Goal: Task Accomplishment & Management: Manage account settings

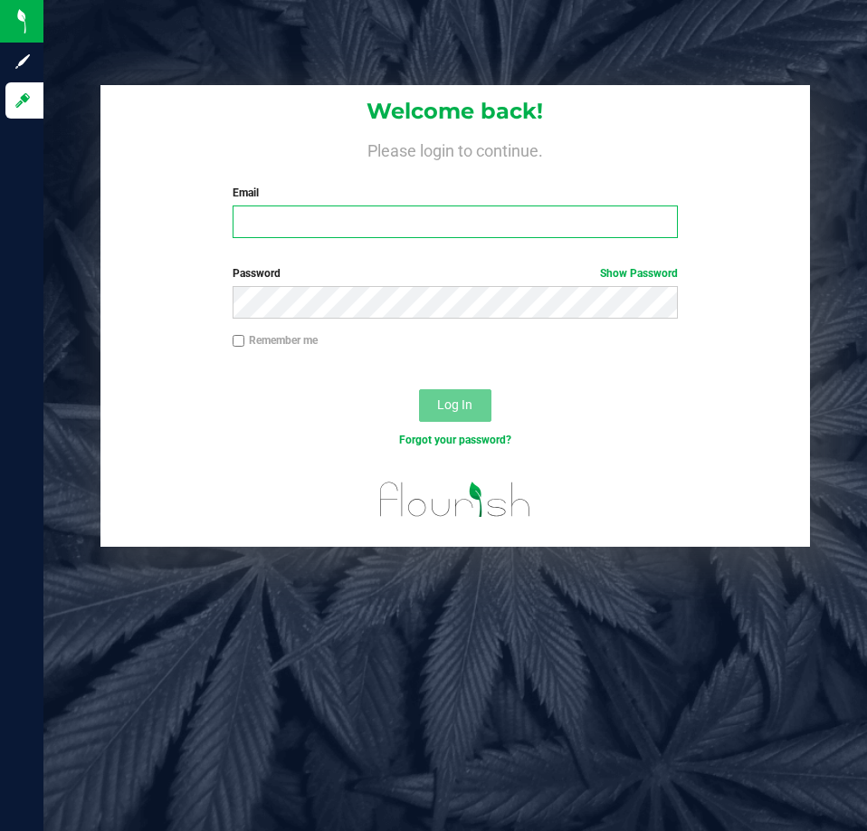
click at [299, 235] on input "Email" at bounding box center [455, 221] width 445 height 33
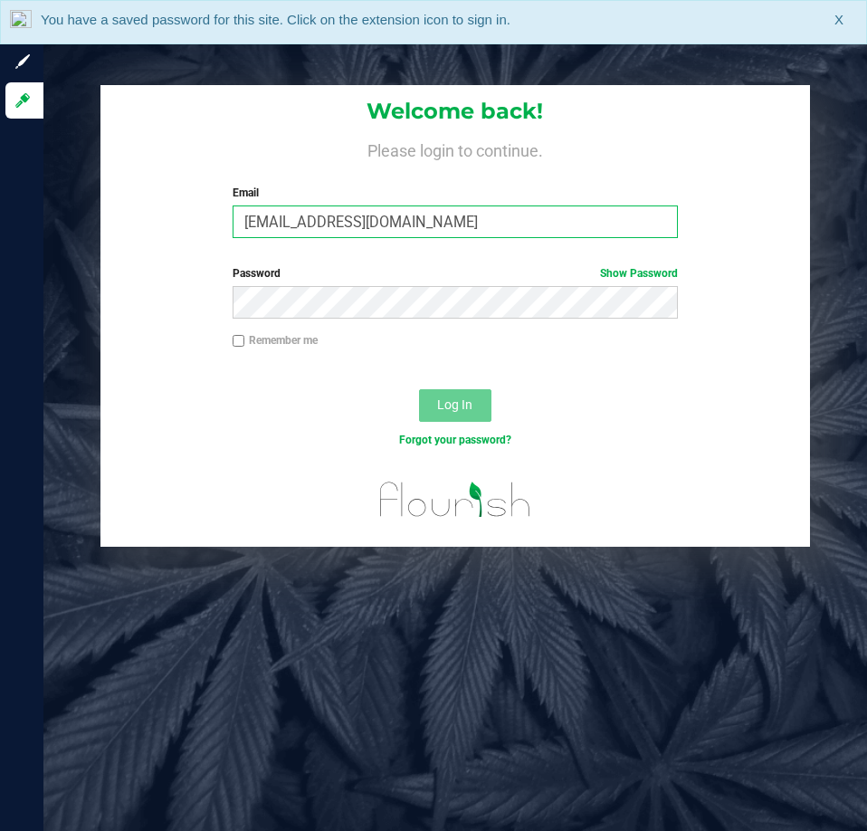
type input "[EMAIL_ADDRESS][DOMAIN_NAME]"
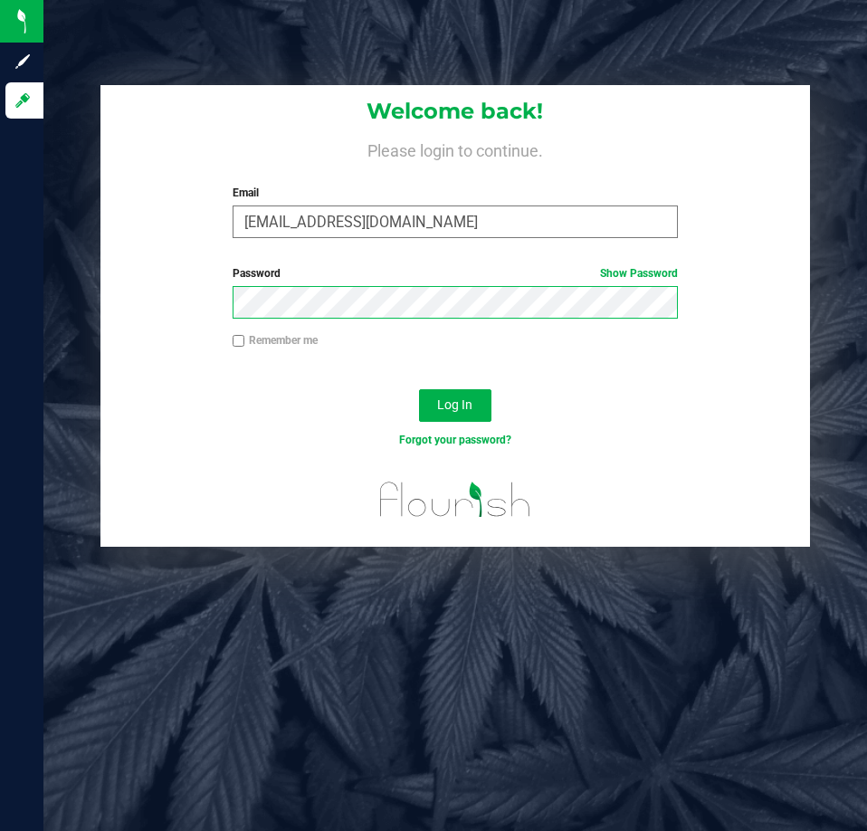
click at [419, 389] on button "Log In" at bounding box center [455, 405] width 72 height 33
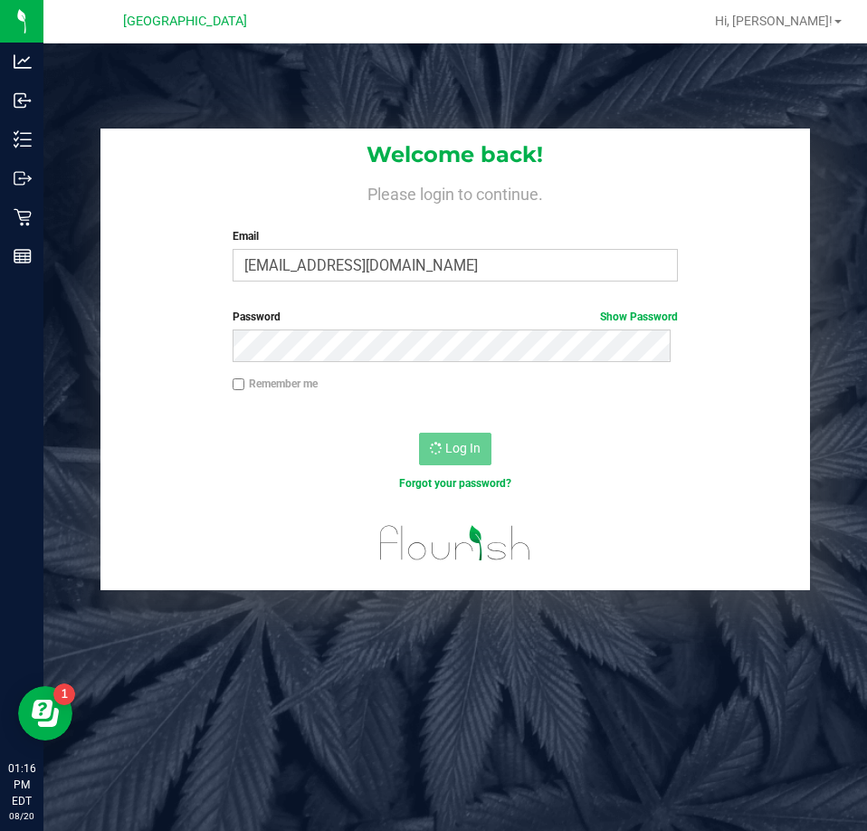
click at [533, 444] on div "Log In" at bounding box center [454, 454] width 708 height 61
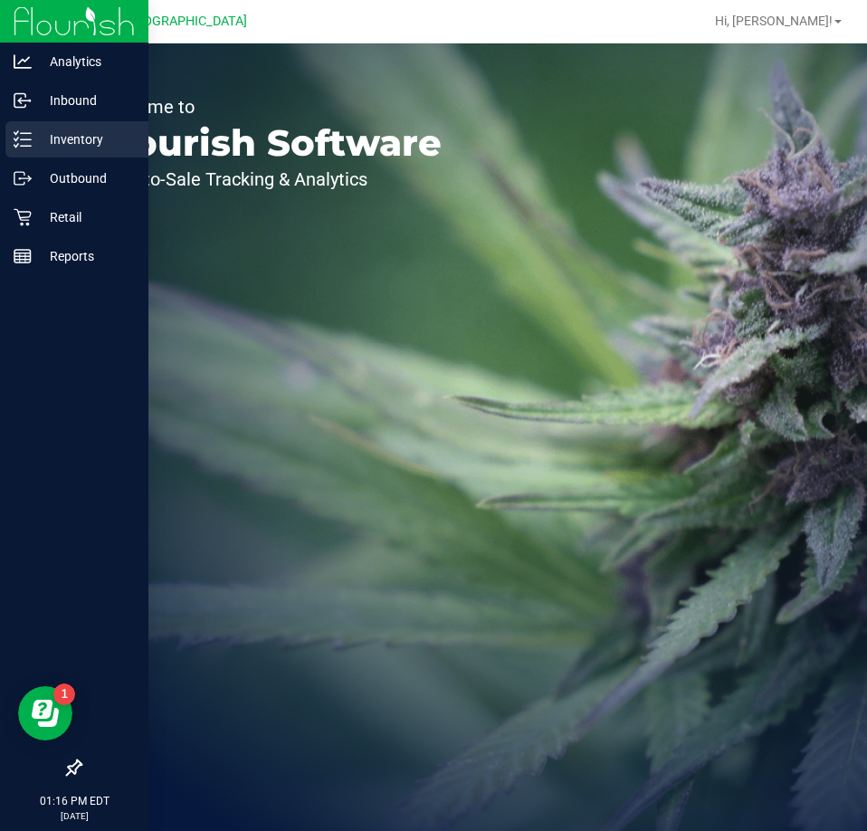
click at [32, 145] on p "Inventory" at bounding box center [86, 139] width 109 height 22
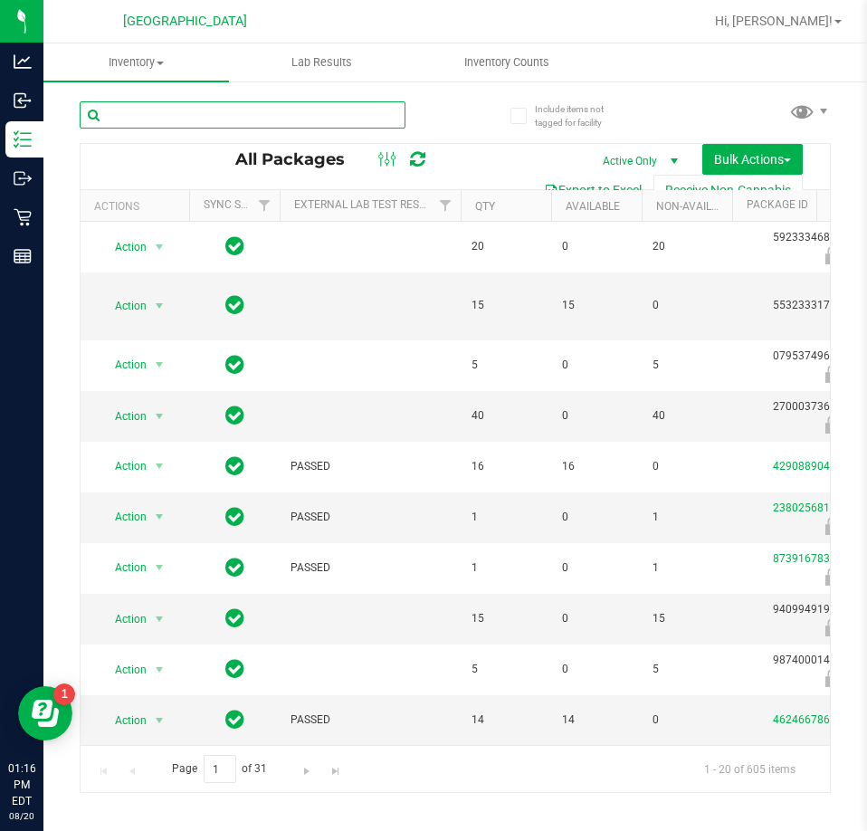
click at [394, 115] on input "text" at bounding box center [243, 114] width 326 height 27
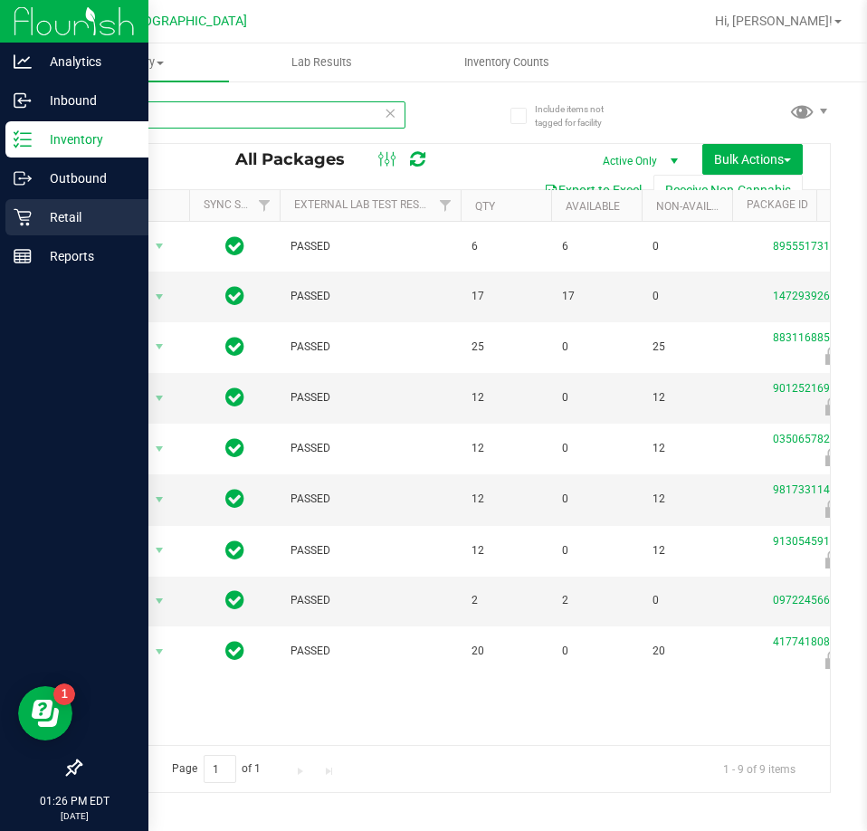
type input "mec"
click at [52, 216] on p "Retail" at bounding box center [86, 217] width 109 height 22
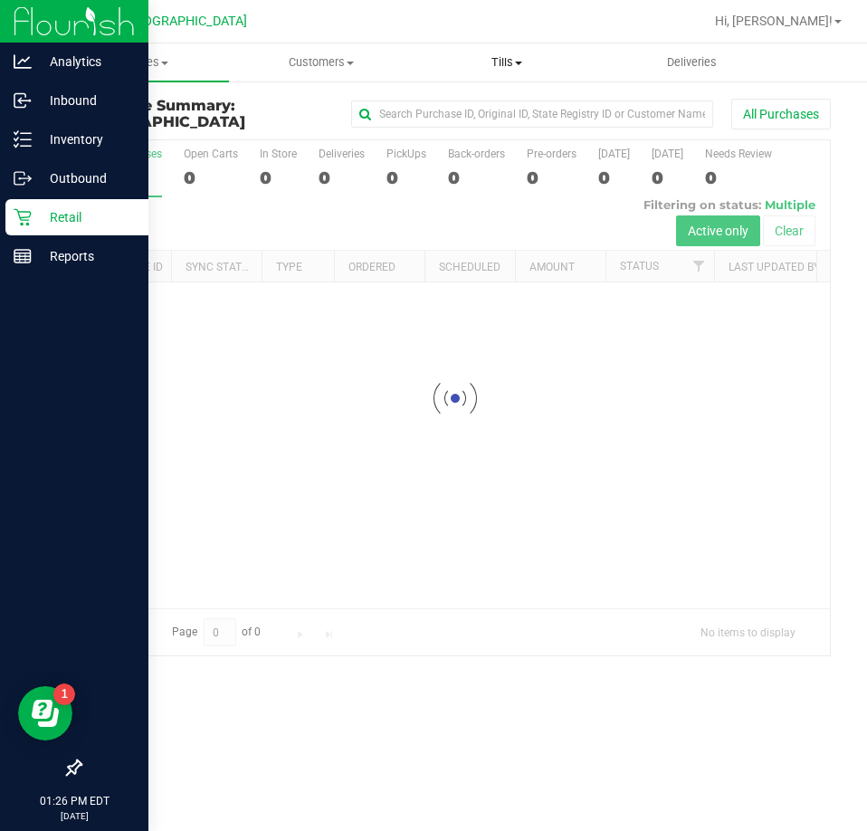
click at [507, 63] on span "Tills" at bounding box center [507, 62] width 184 height 16
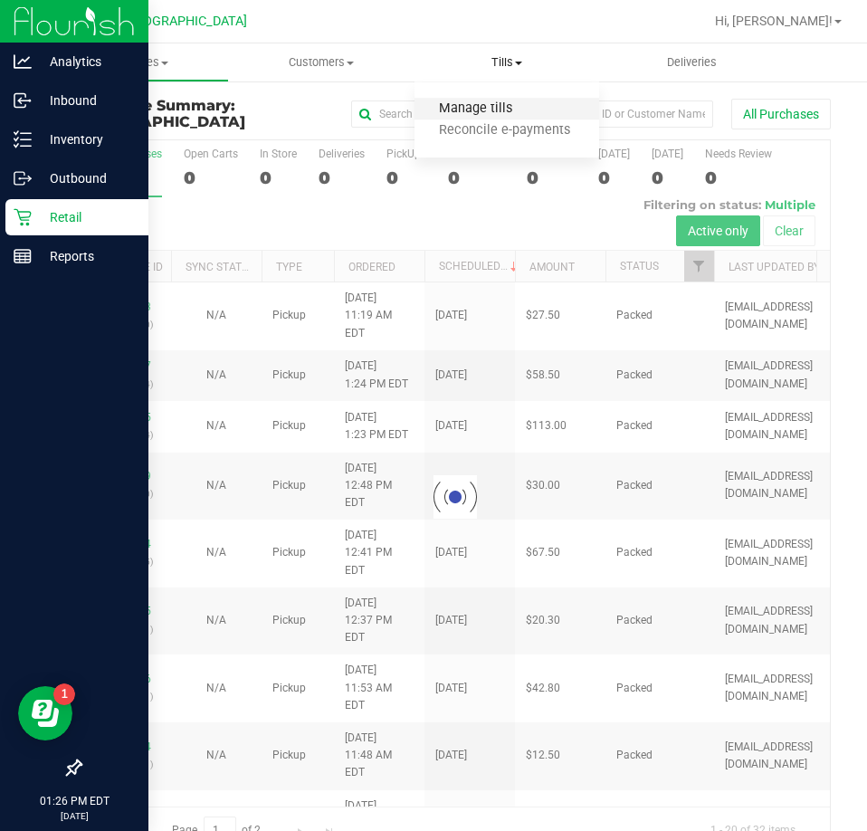
click at [481, 109] on span "Manage tills" at bounding box center [475, 108] width 122 height 15
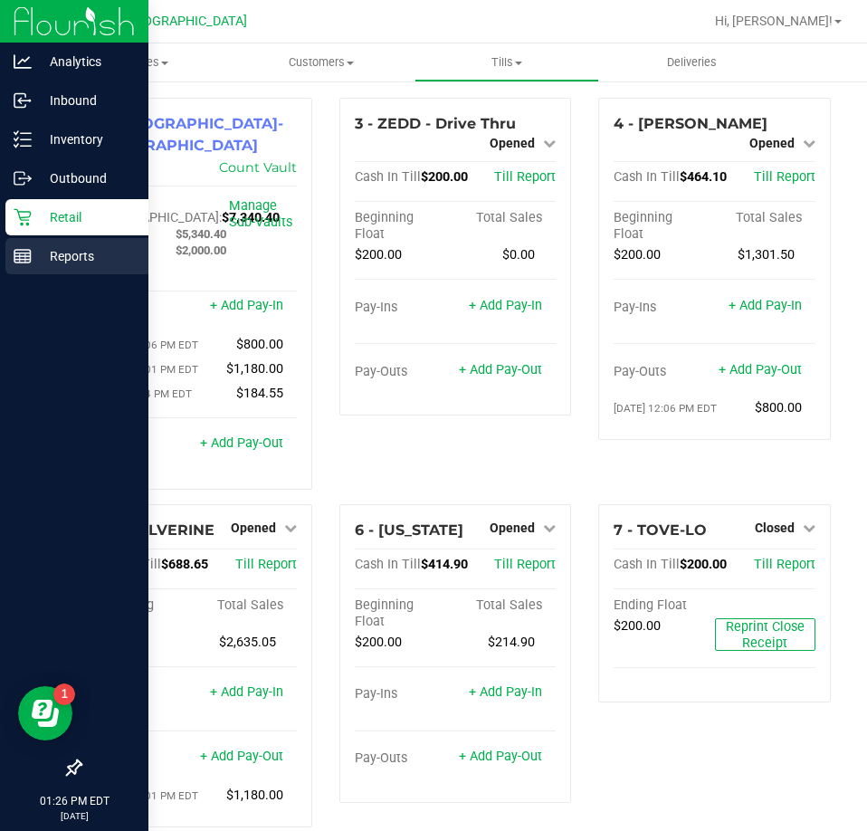
click at [54, 262] on p "Reports" at bounding box center [86, 256] width 109 height 22
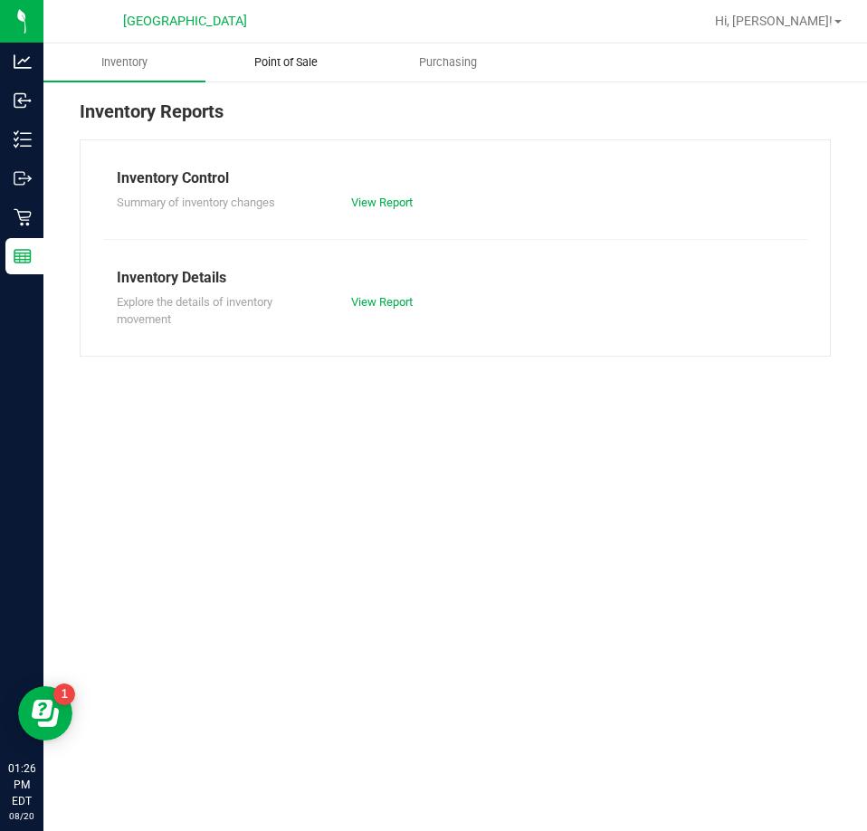
click at [276, 46] on uib-tab-heading "Point of Sale" at bounding box center [286, 62] width 160 height 36
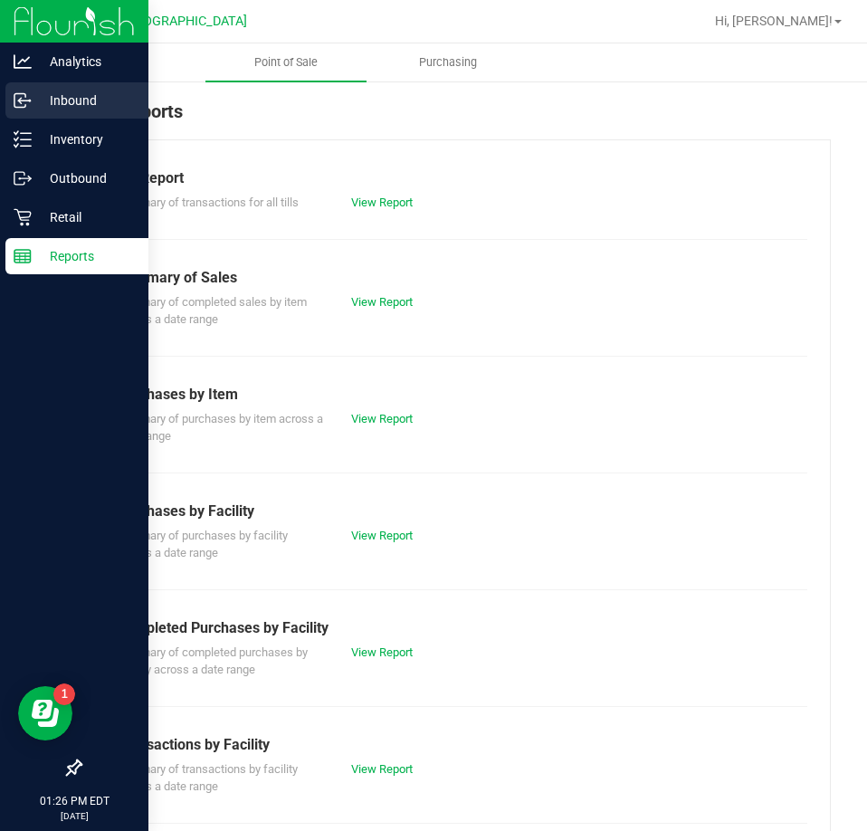
click at [43, 105] on p "Inbound" at bounding box center [86, 101] width 109 height 22
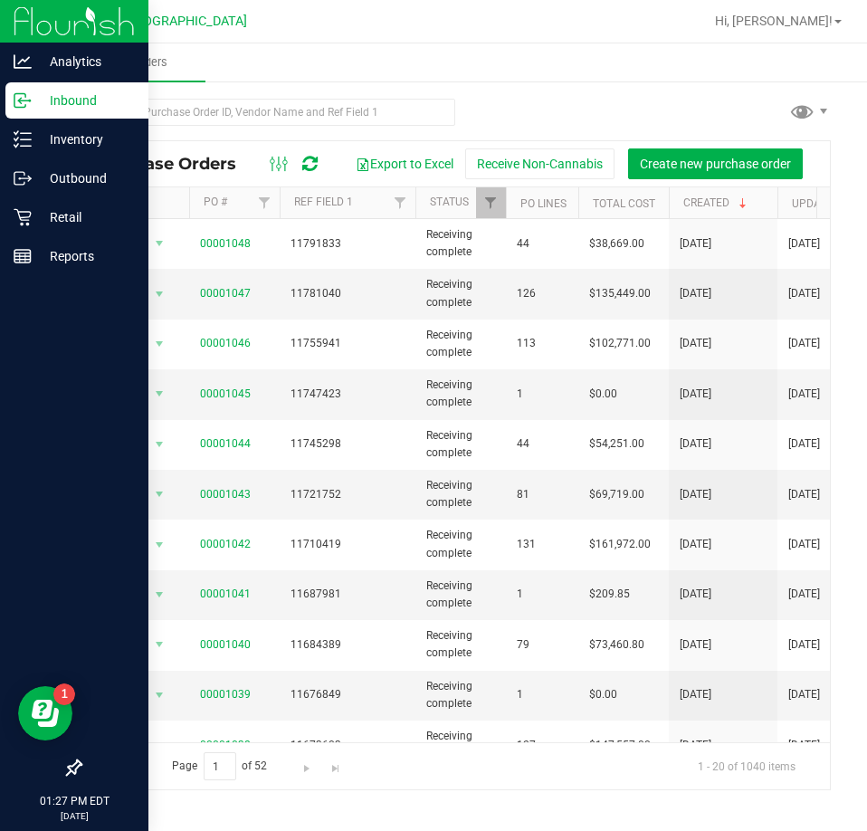
click at [70, 106] on p "Inbound" at bounding box center [86, 101] width 109 height 22
click at [74, 214] on p "Retail" at bounding box center [86, 217] width 109 height 22
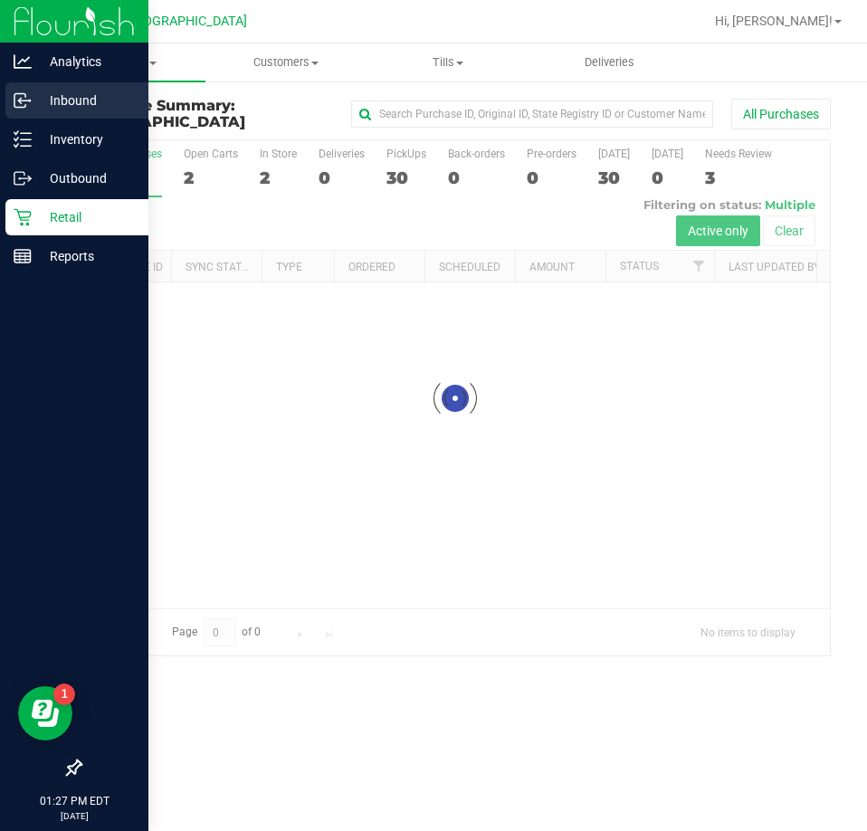
click at [72, 98] on p "Inbound" at bounding box center [86, 101] width 109 height 22
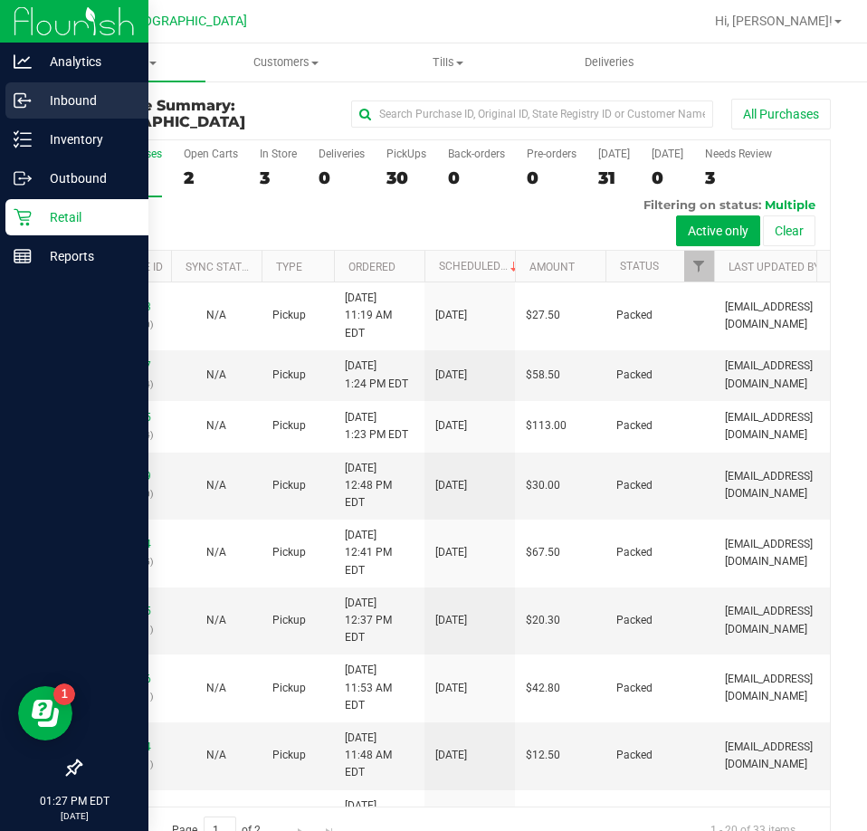
click at [86, 98] on p "Inbound" at bounding box center [86, 101] width 109 height 22
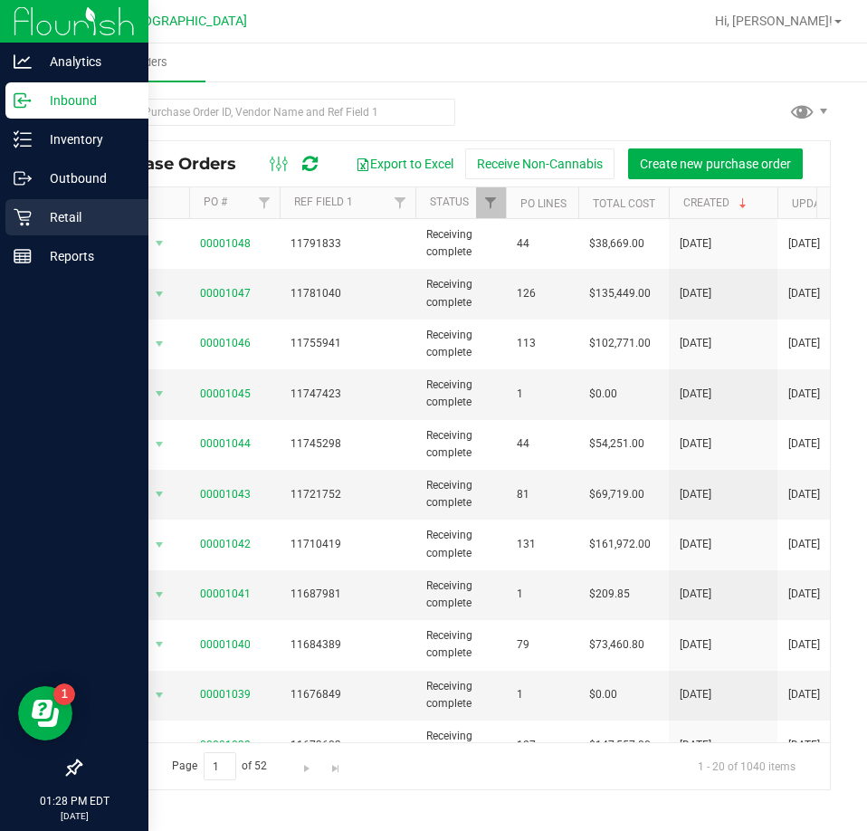
click at [54, 218] on p "Retail" at bounding box center [86, 217] width 109 height 22
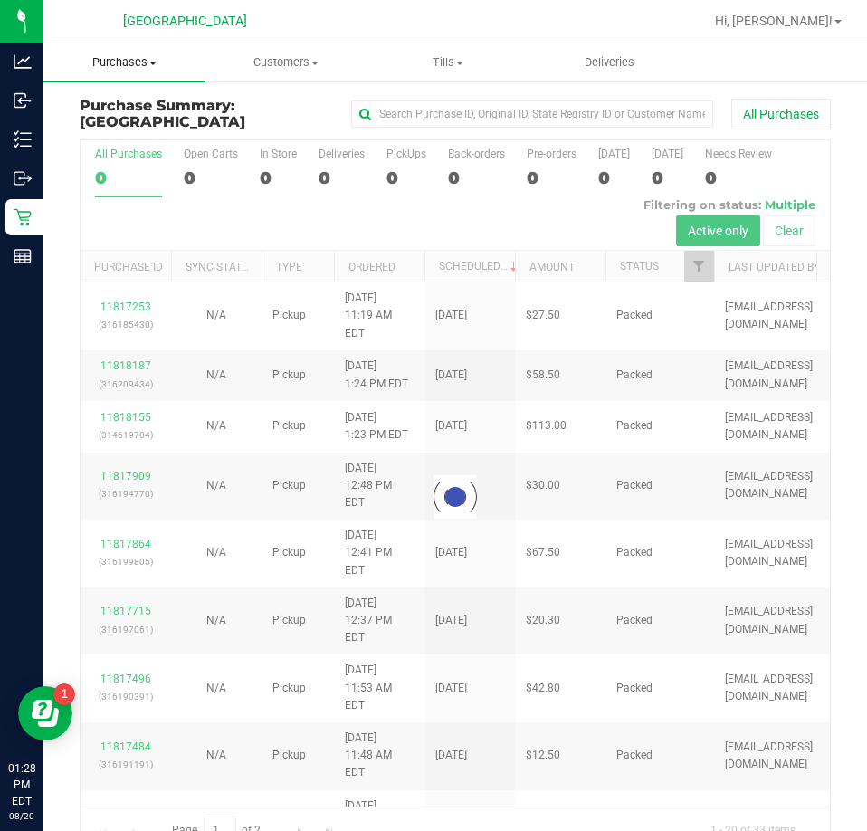
click at [147, 67] on span "Purchases" at bounding box center [124, 62] width 162 height 16
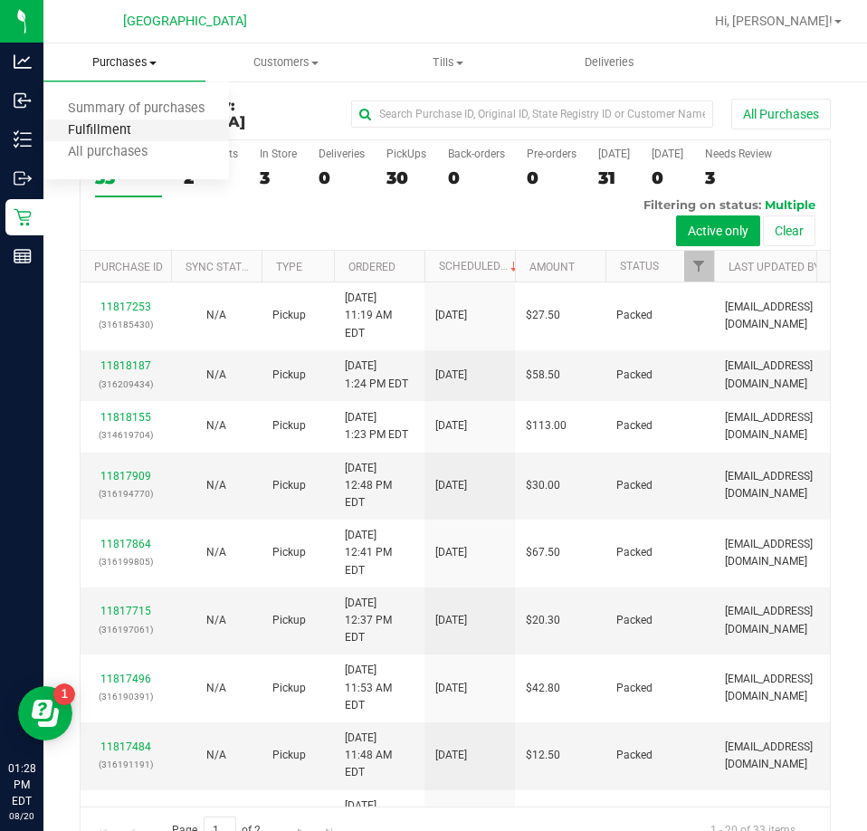
click at [124, 132] on span "Fulfillment" at bounding box center [99, 130] width 112 height 15
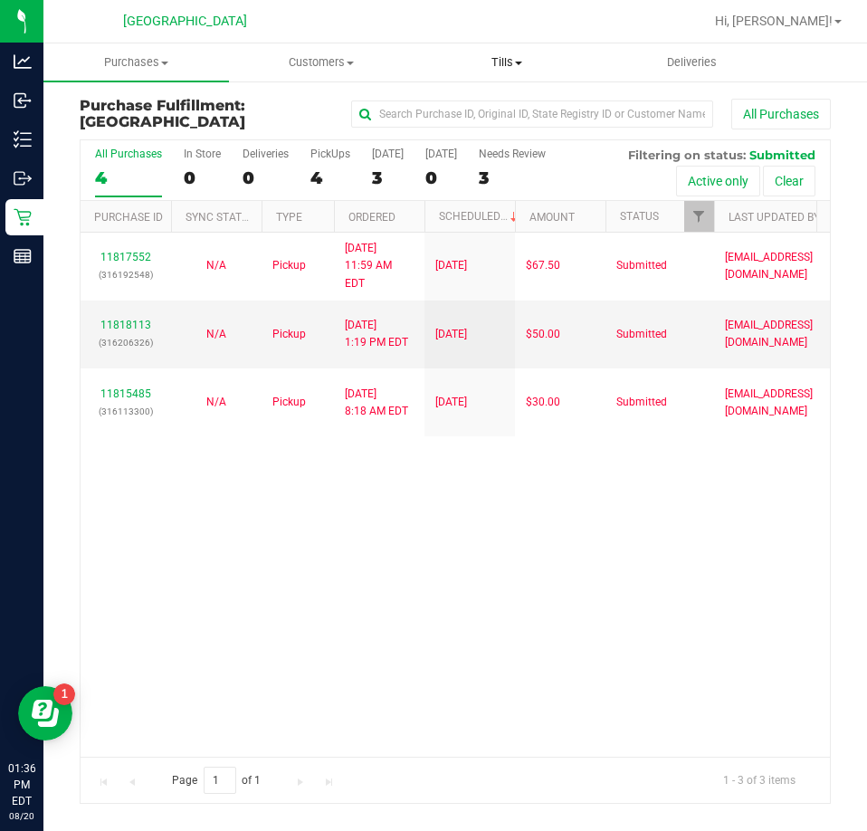
click at [508, 64] on span "Tills" at bounding box center [507, 62] width 184 height 16
click at [491, 112] on span "Manage tills" at bounding box center [475, 108] width 122 height 15
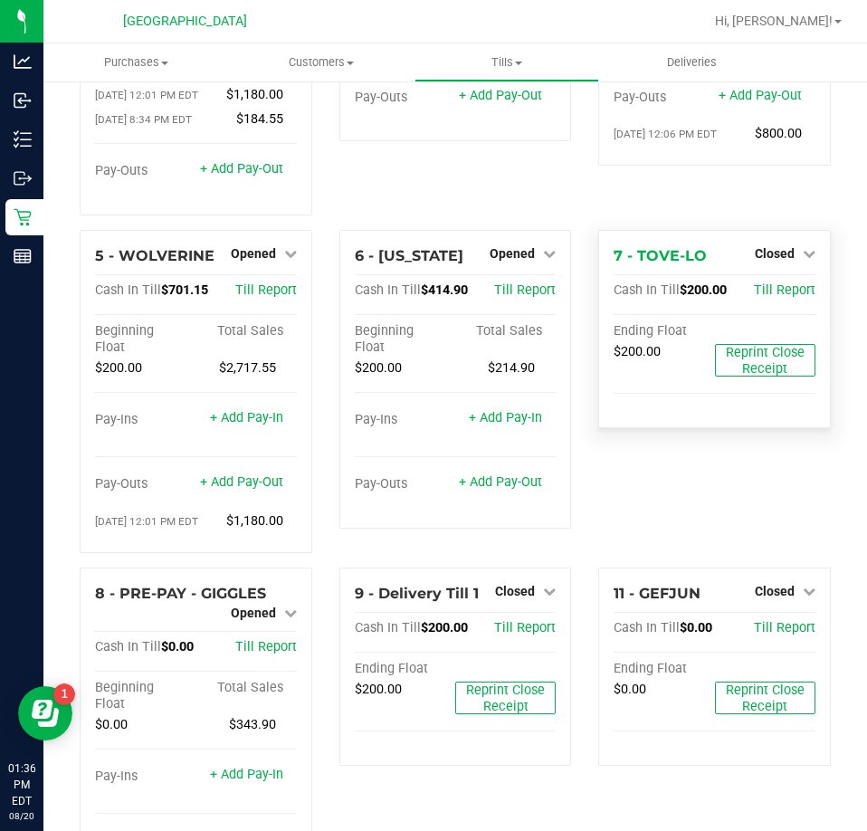
scroll to position [165, 0]
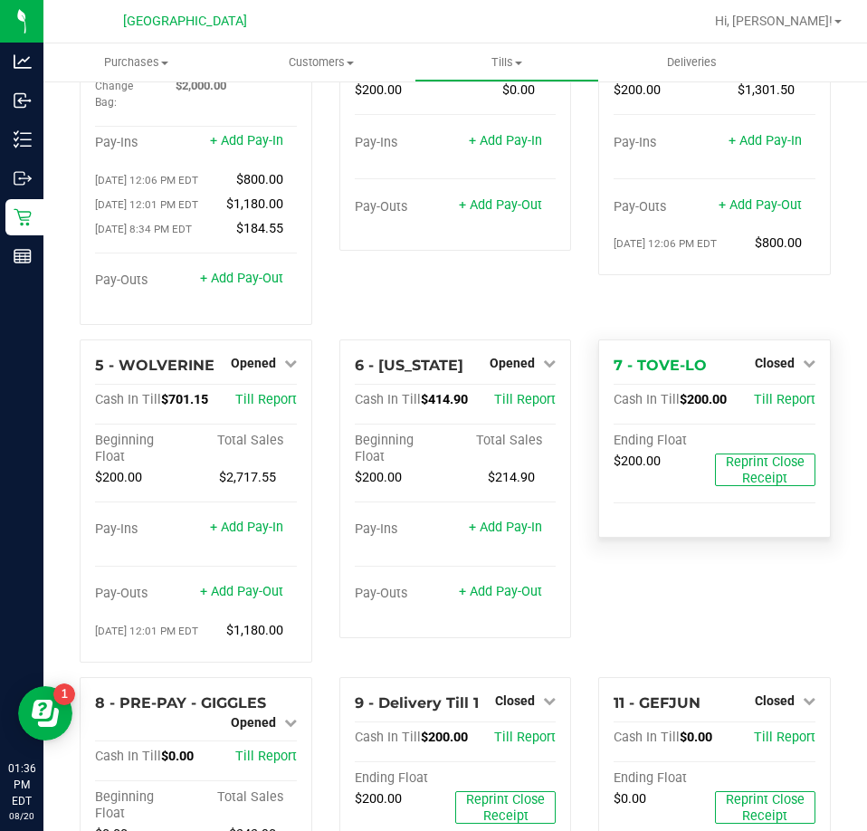
click at [771, 352] on div "Closed" at bounding box center [785, 363] width 61 height 22
click at [766, 356] on span "Closed" at bounding box center [775, 363] width 40 height 14
click at [760, 393] on link "Open Till" at bounding box center [774, 400] width 48 height 14
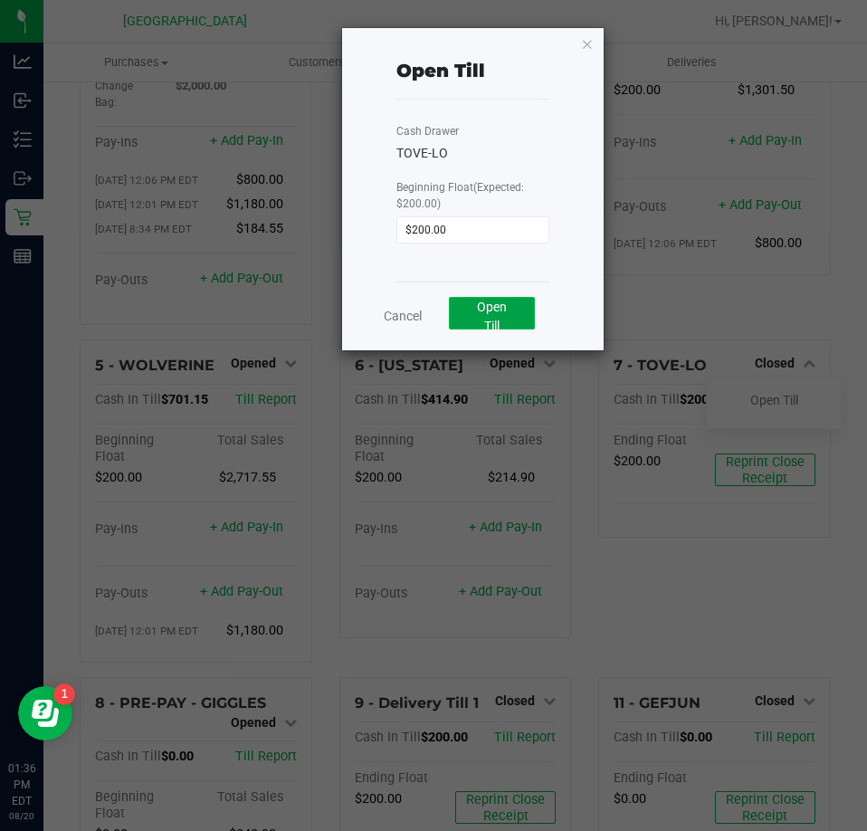
click at [503, 315] on button "Open Till" at bounding box center [492, 313] width 86 height 33
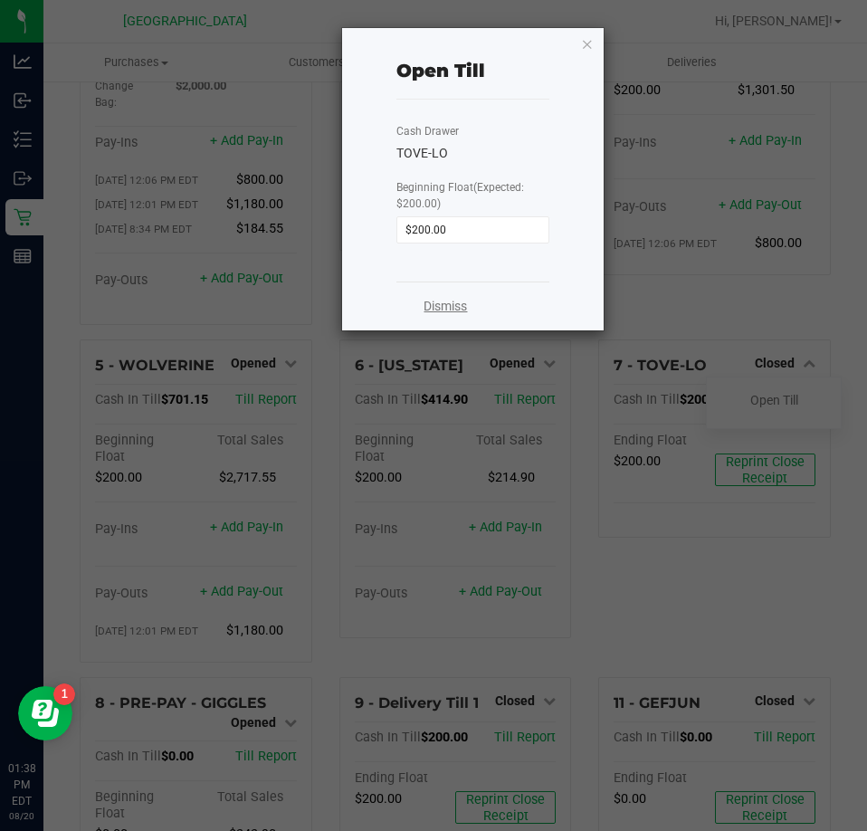
click at [445, 299] on link "Dismiss" at bounding box center [444, 306] width 43 height 19
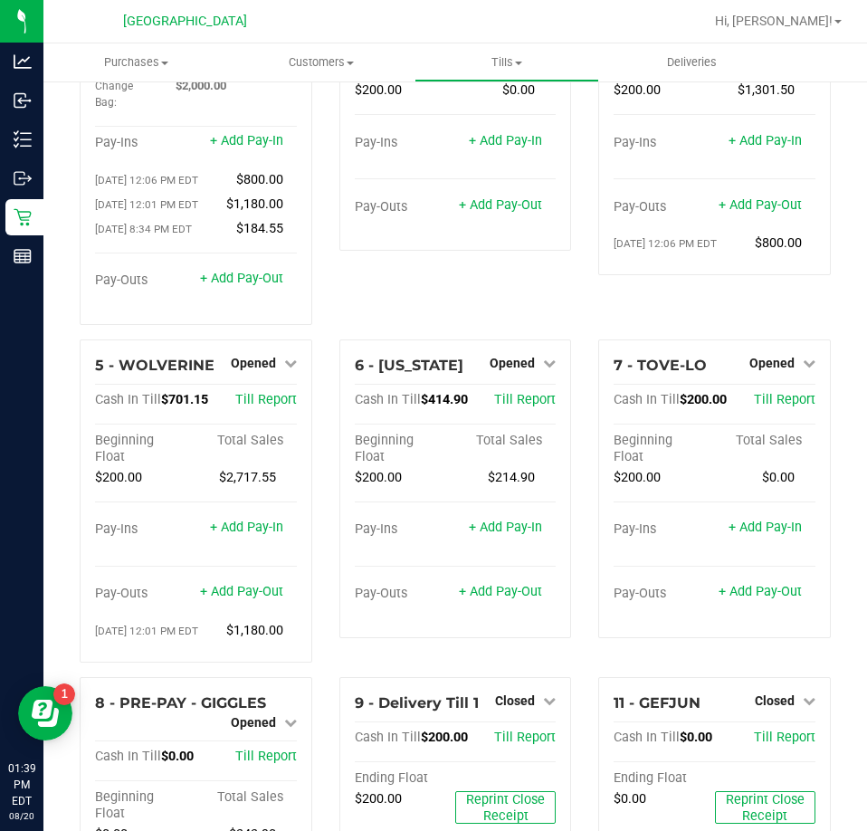
click at [584, 313] on div "4 - YIRUMA Opened Close Till Cash In Till $464.10 Till Report Beginning Float T…" at bounding box center [714, 136] width 260 height 406
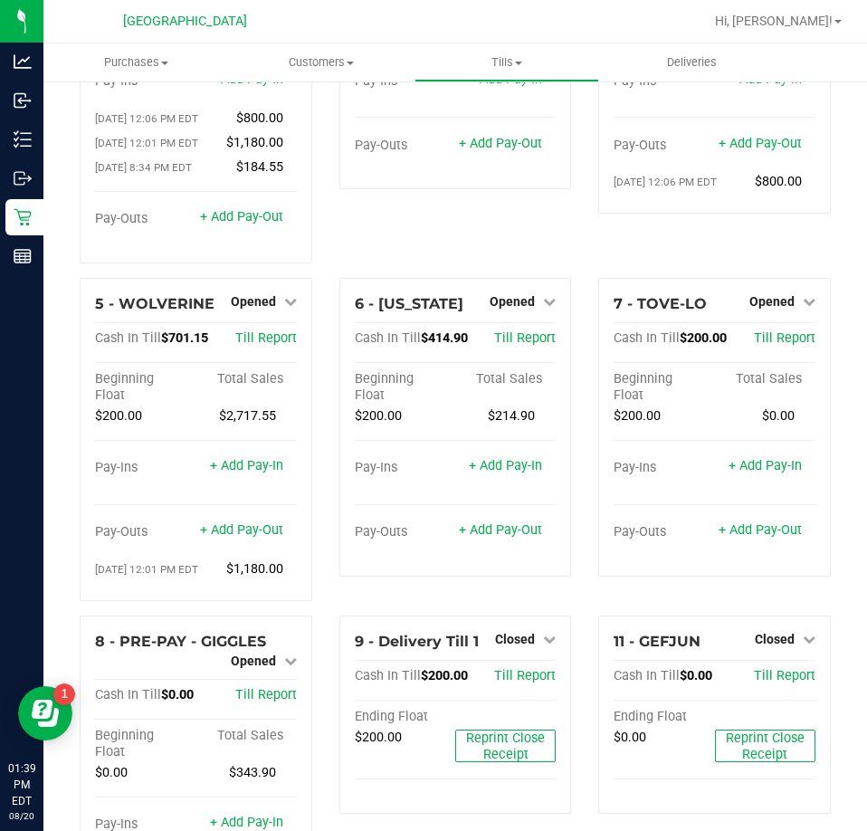
scroll to position [0, 0]
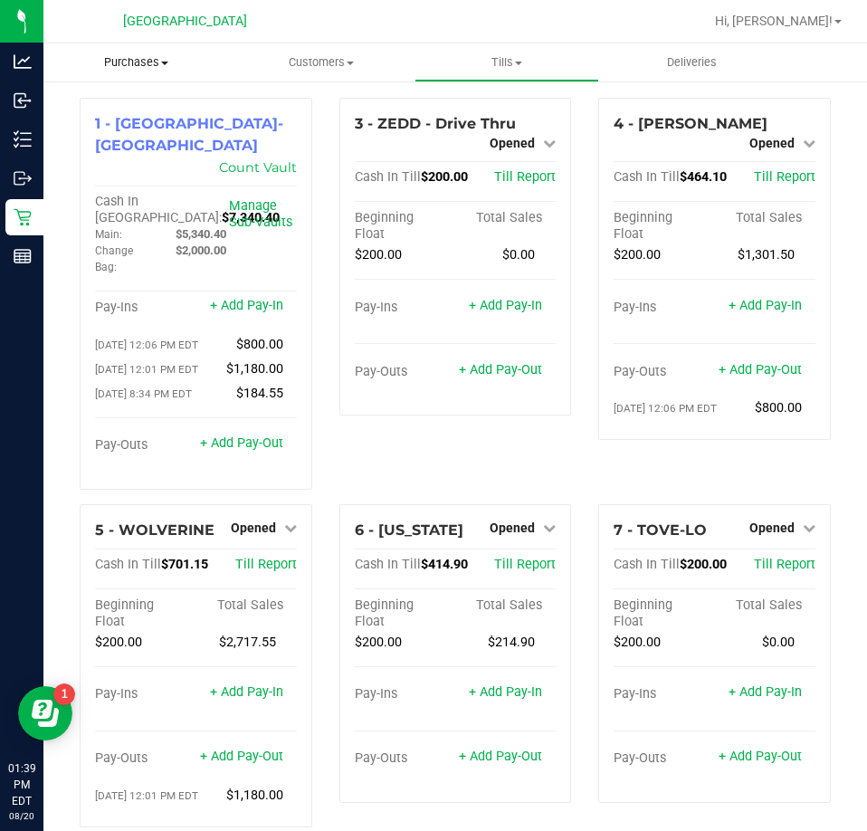
click at [148, 55] on span "Purchases" at bounding box center [135, 62] width 185 height 16
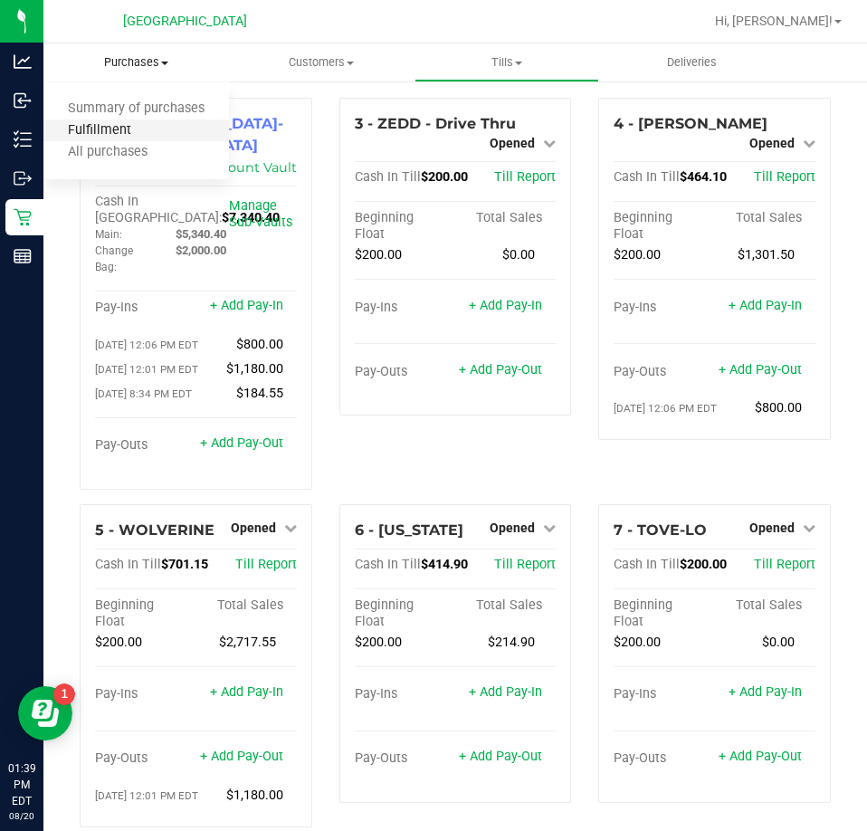
click at [119, 125] on span "Fulfillment" at bounding box center [99, 130] width 112 height 15
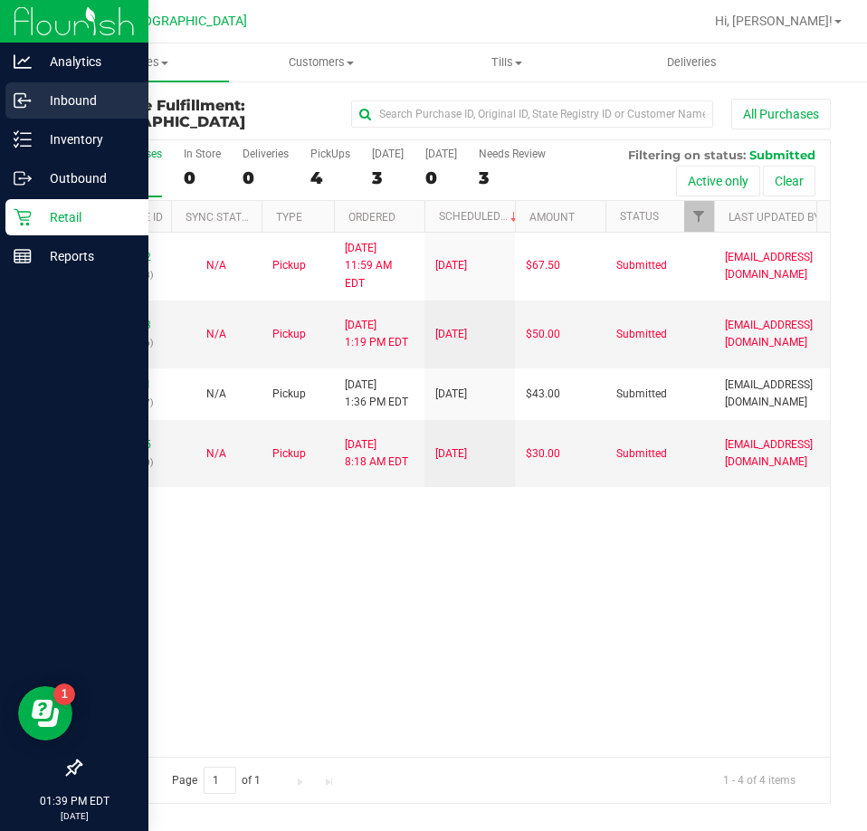
click at [69, 99] on p "Inbound" at bounding box center [86, 101] width 109 height 22
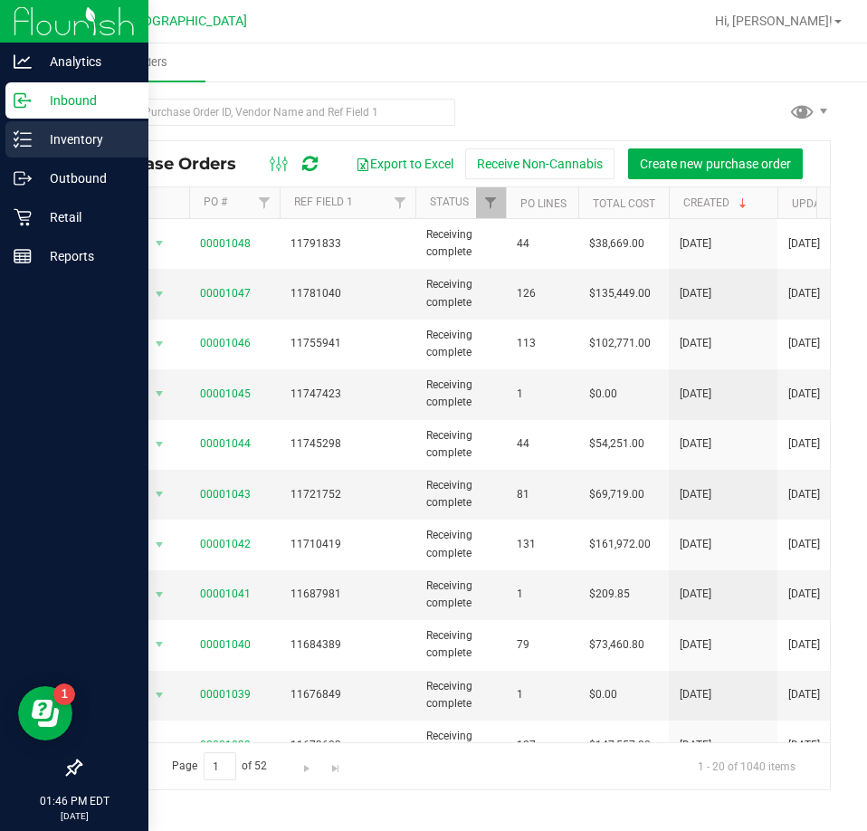
click at [64, 131] on p "Inventory" at bounding box center [86, 139] width 109 height 22
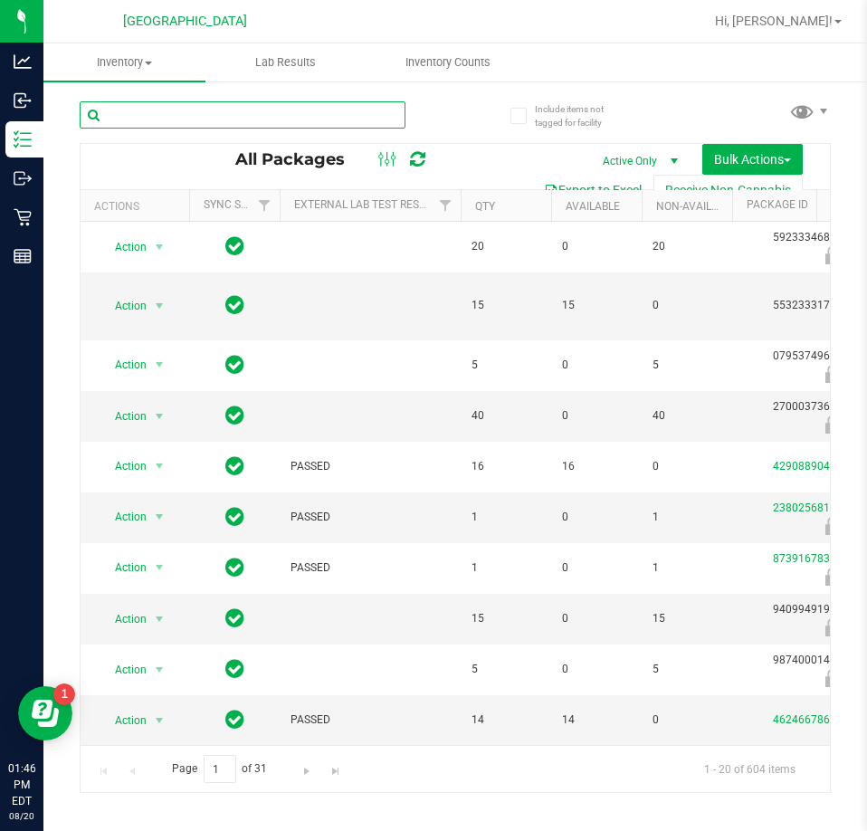
click at [166, 108] on input "text" at bounding box center [243, 114] width 326 height 27
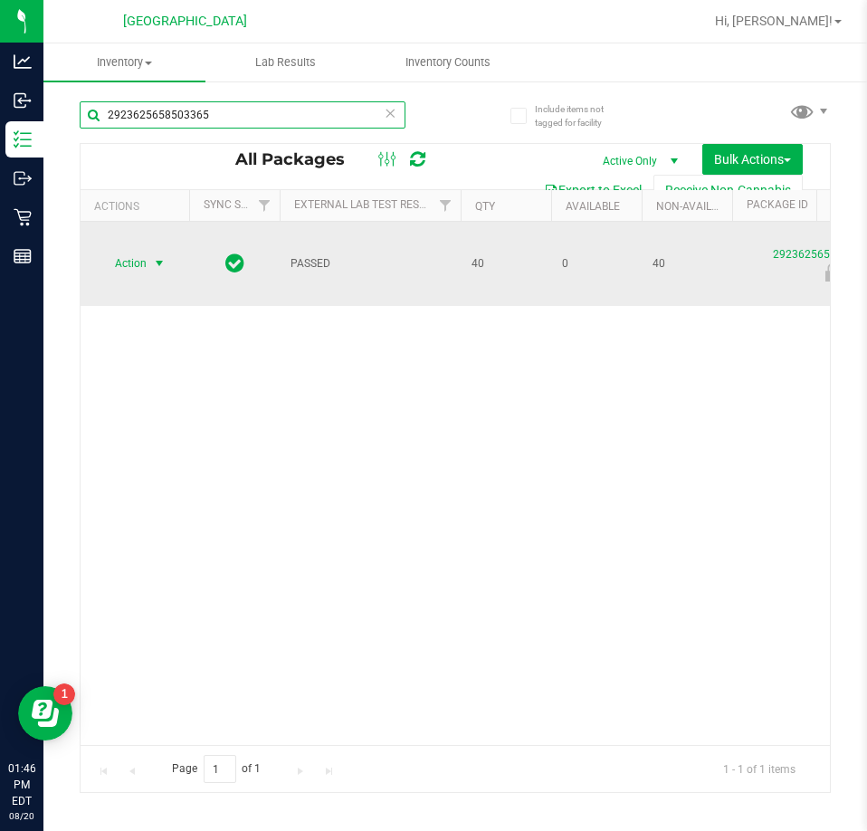
type input "2923625658503365"
click at [136, 256] on span "Action" at bounding box center [123, 263] width 49 height 25
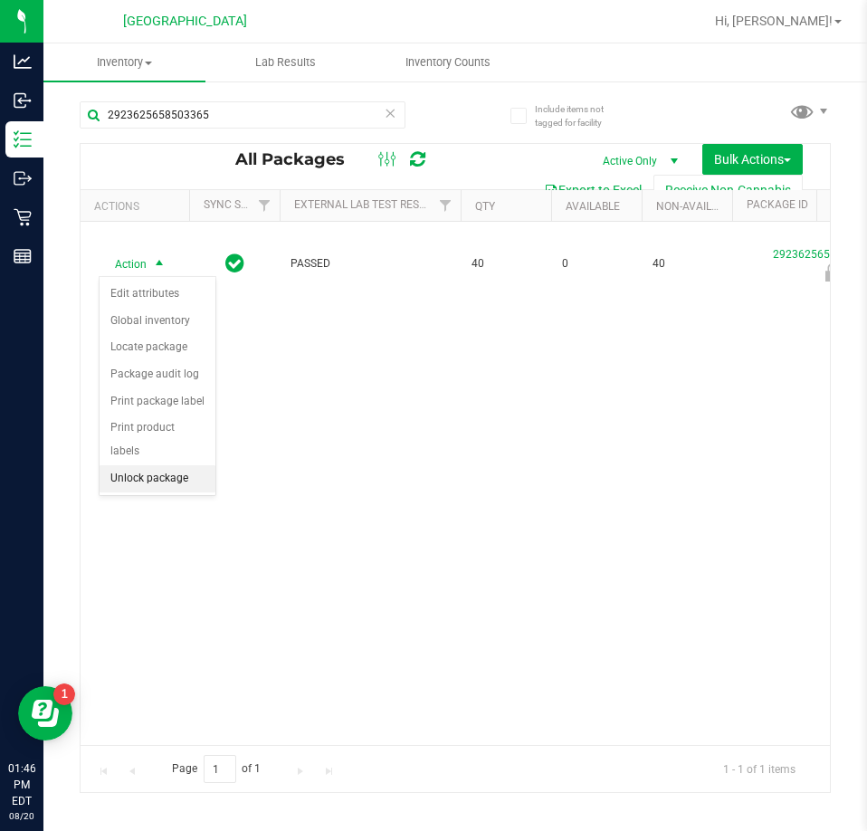
click at [138, 465] on li "Unlock package" at bounding box center [158, 478] width 116 height 27
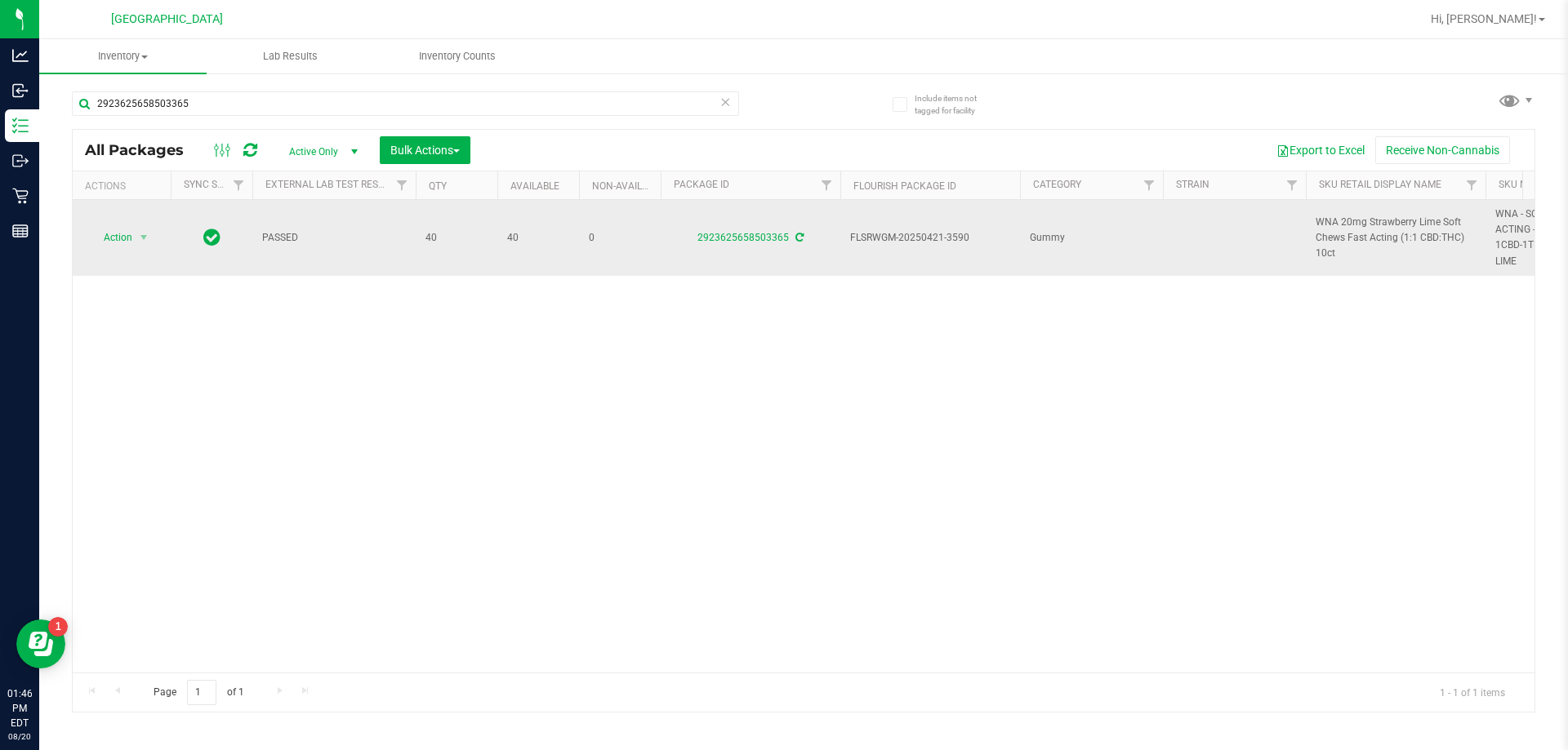
click at [782, 218] on span "WNA 20mg Strawberry Lime Soft Chews Fast Acting (1:1 CBD:THC) 10ct" at bounding box center [1395, 238] width 160 height 47
copy tr "WNA 20mg Strawberry Lime Soft Chews Fast Acting (1:1 CBD:THC) 10ct"
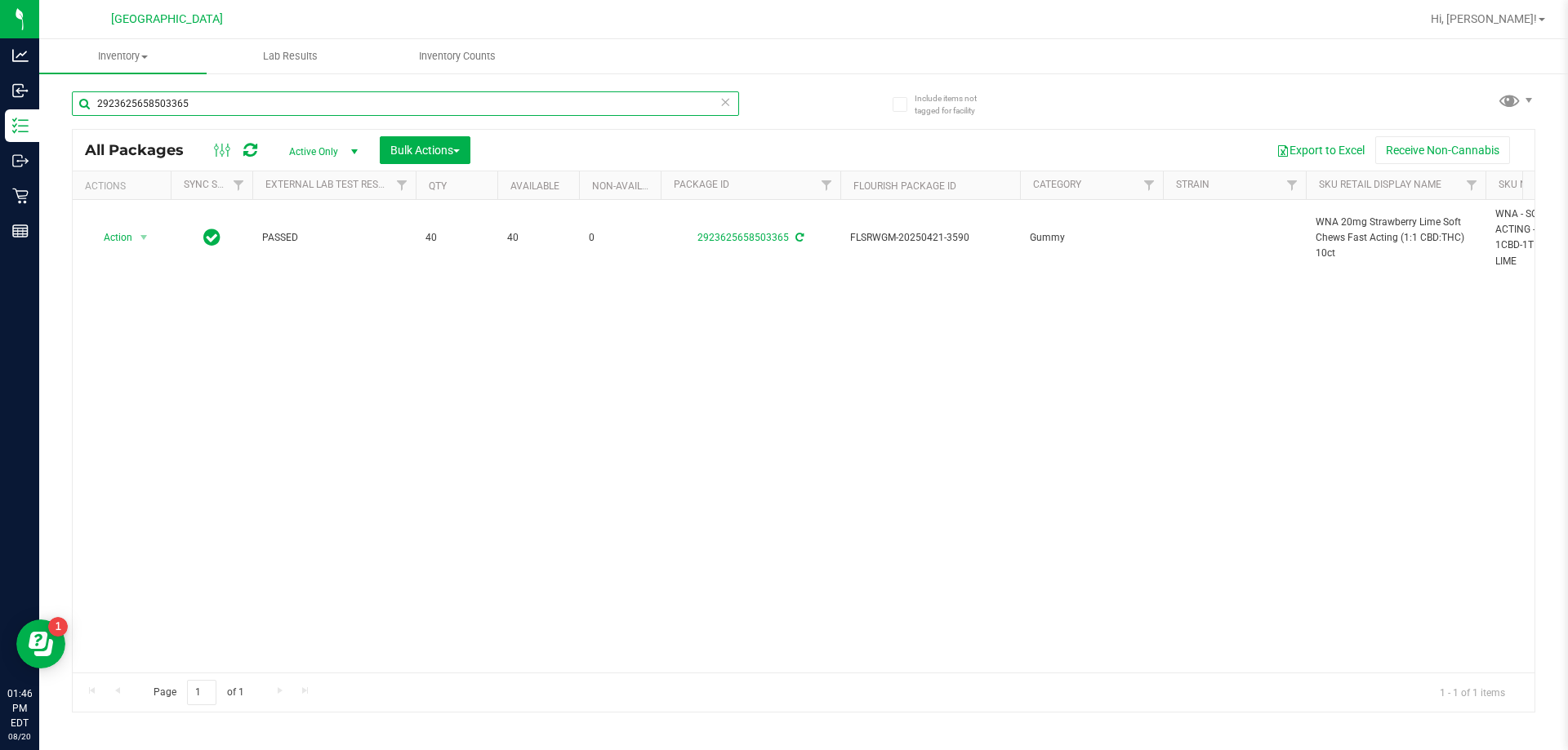
click at [296, 106] on input "2923625658503365" at bounding box center [405, 103] width 667 height 24
paste input "WNA 20mg Strawberry Lime Soft Chews Fast Acting (1:1 CBD:THC) 10ct"
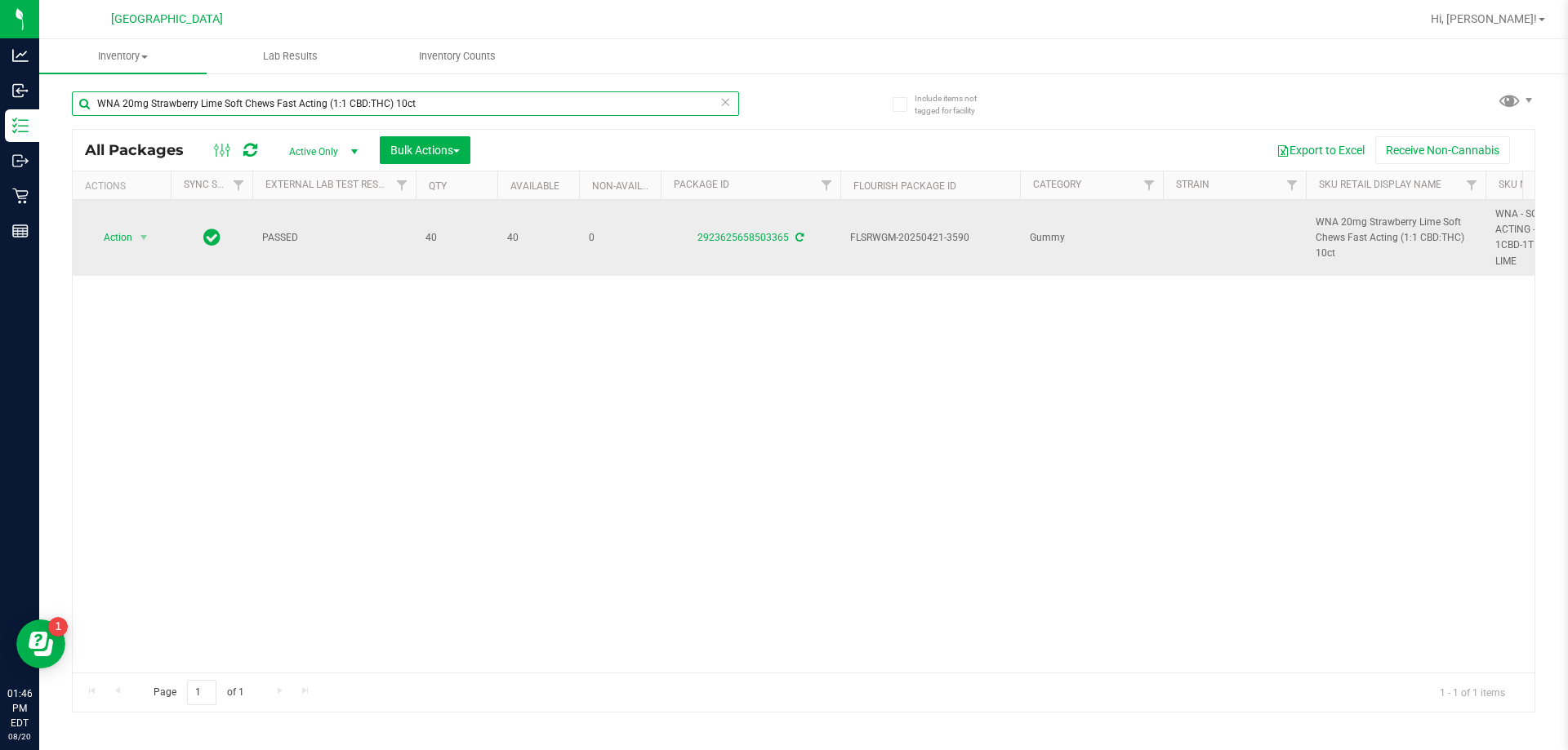
type input "WNA 20mg Strawberry Lime Soft Chews Fast Acting (1:1 CBD:THC) 10ct"
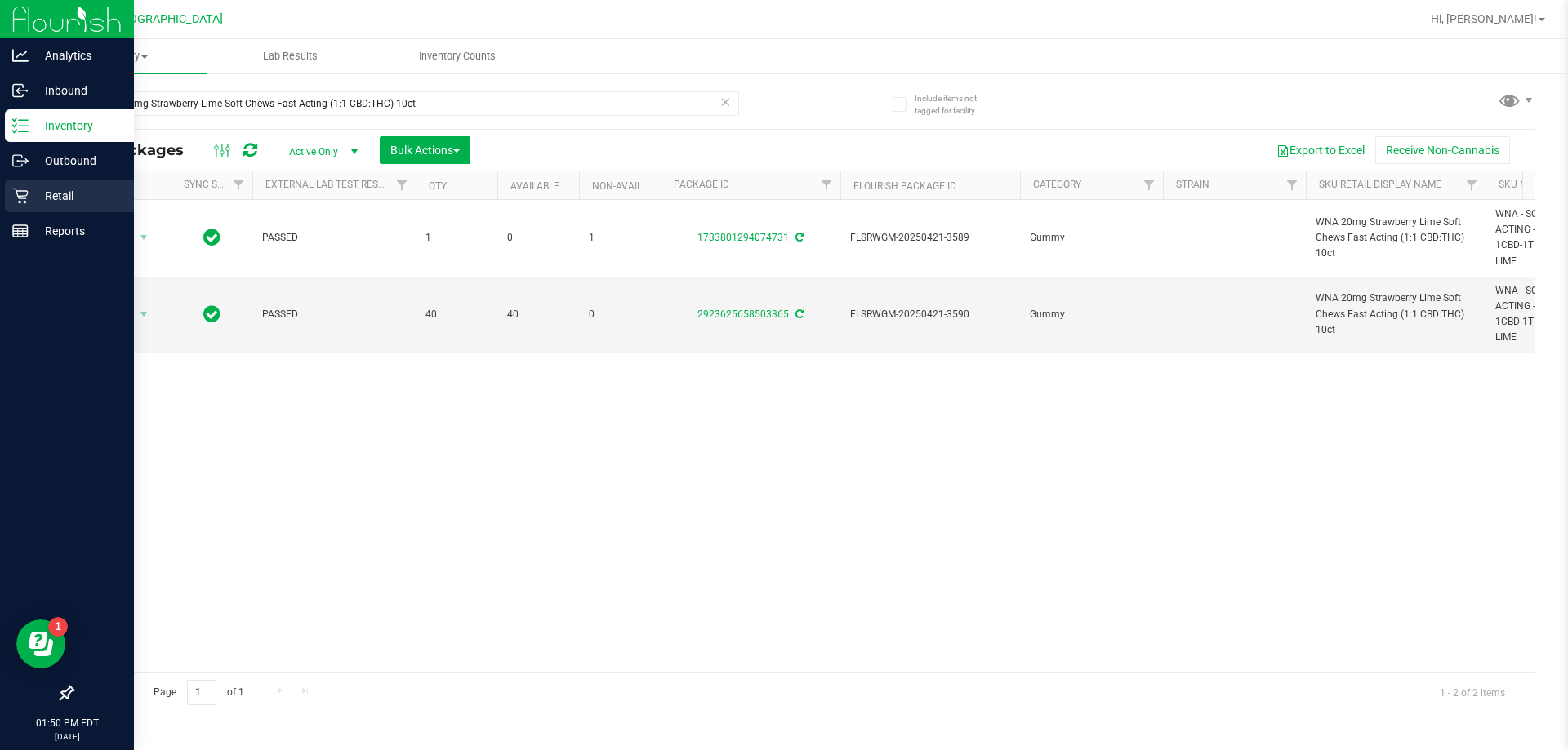
click at [55, 186] on p "Retail" at bounding box center [78, 196] width 98 height 20
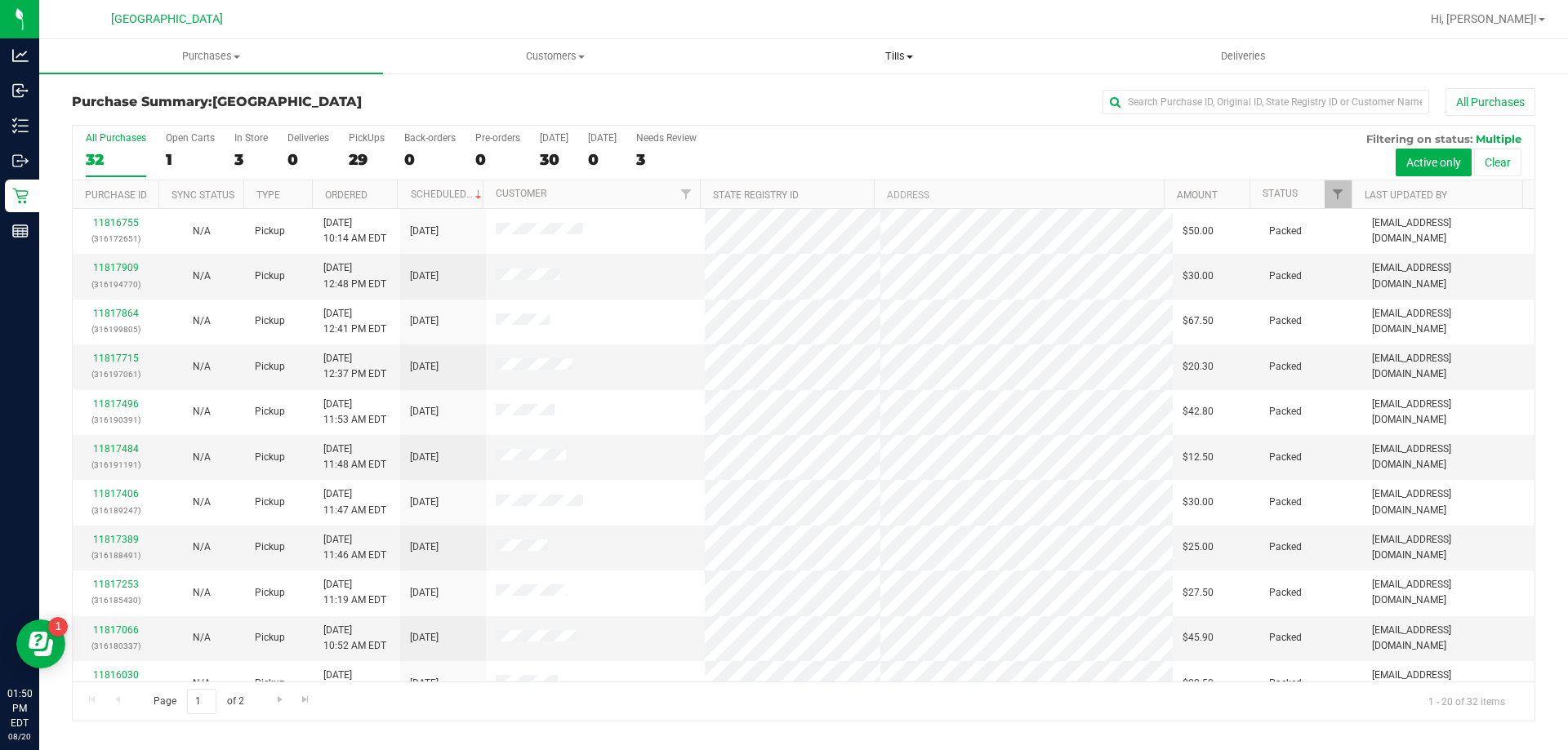
click at [782, 64] on uib-tab-heading "Tills Manage tills Reconcile e-payments" at bounding box center [898, 56] width 342 height 32
click at [782, 90] on li "Manage tills" at bounding box center [898, 99] width 344 height 20
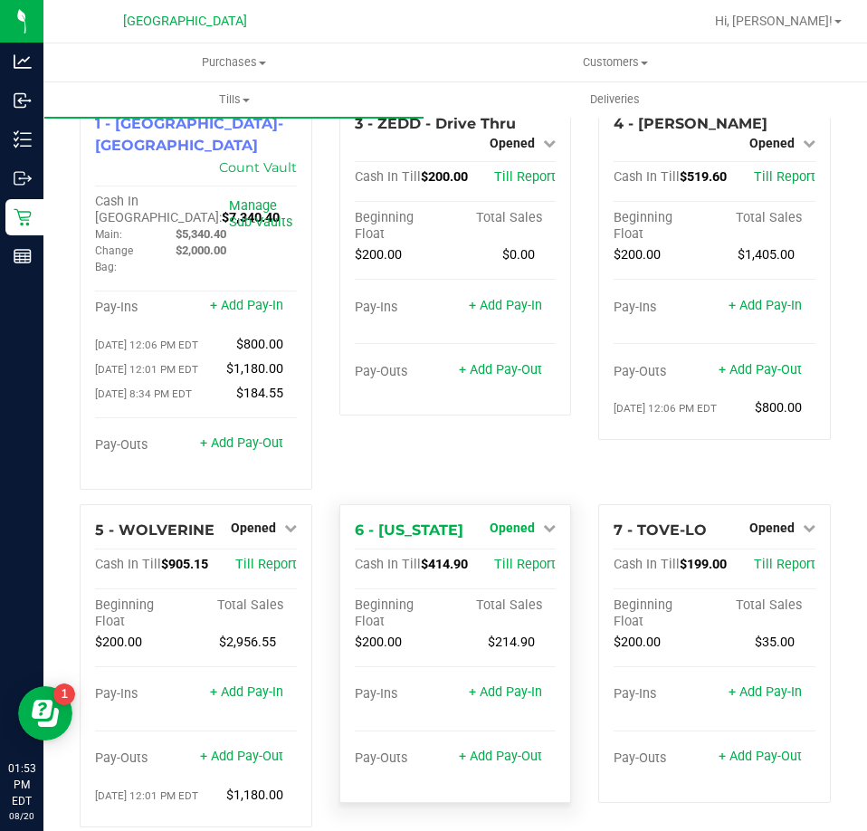
click at [512, 520] on span "Opened" at bounding box center [511, 527] width 45 height 14
click at [511, 557] on link "Close Till" at bounding box center [514, 564] width 49 height 14
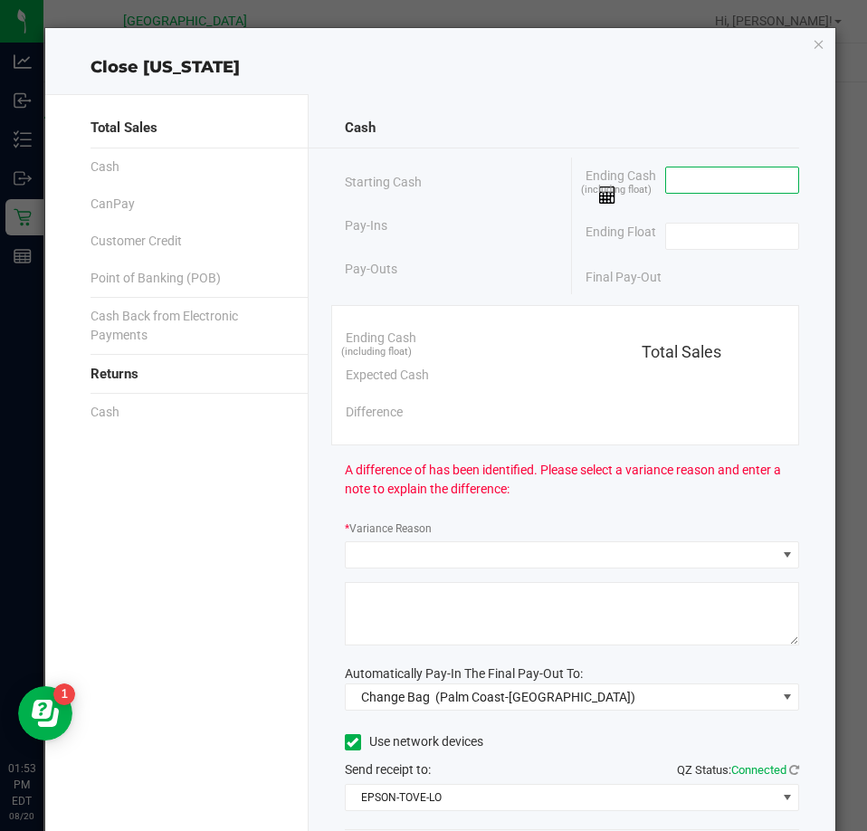
click at [695, 182] on input at bounding box center [732, 179] width 133 height 25
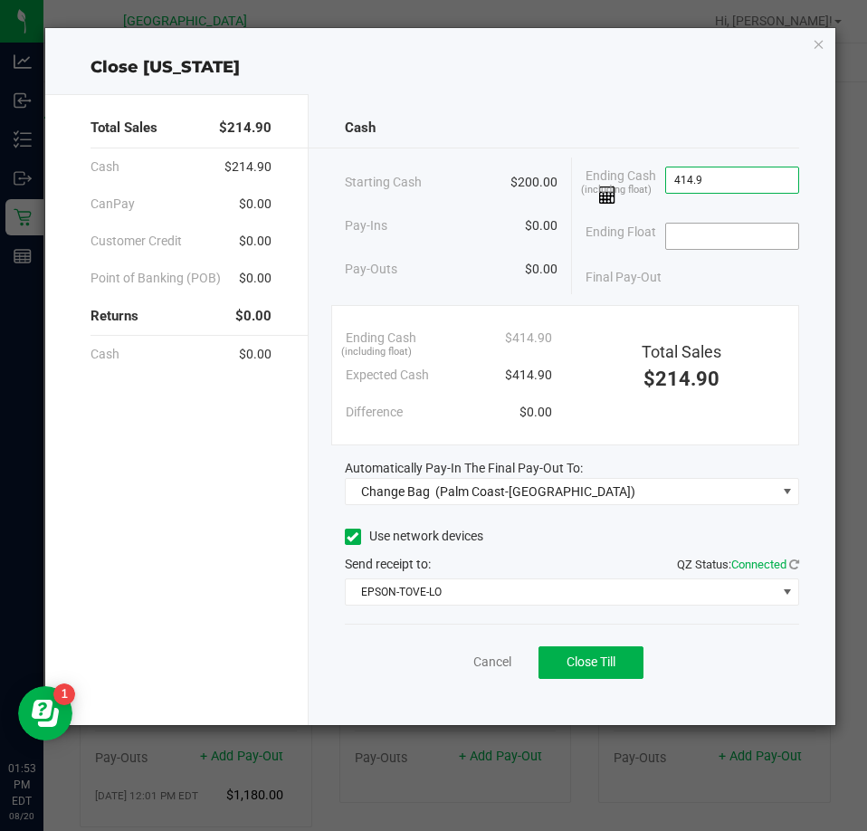
type input "$414.90"
click at [682, 236] on input at bounding box center [732, 235] width 133 height 25
type input "$200.00"
click at [715, 280] on div "Final Pay-Out $214.90" at bounding box center [692, 277] width 214 height 37
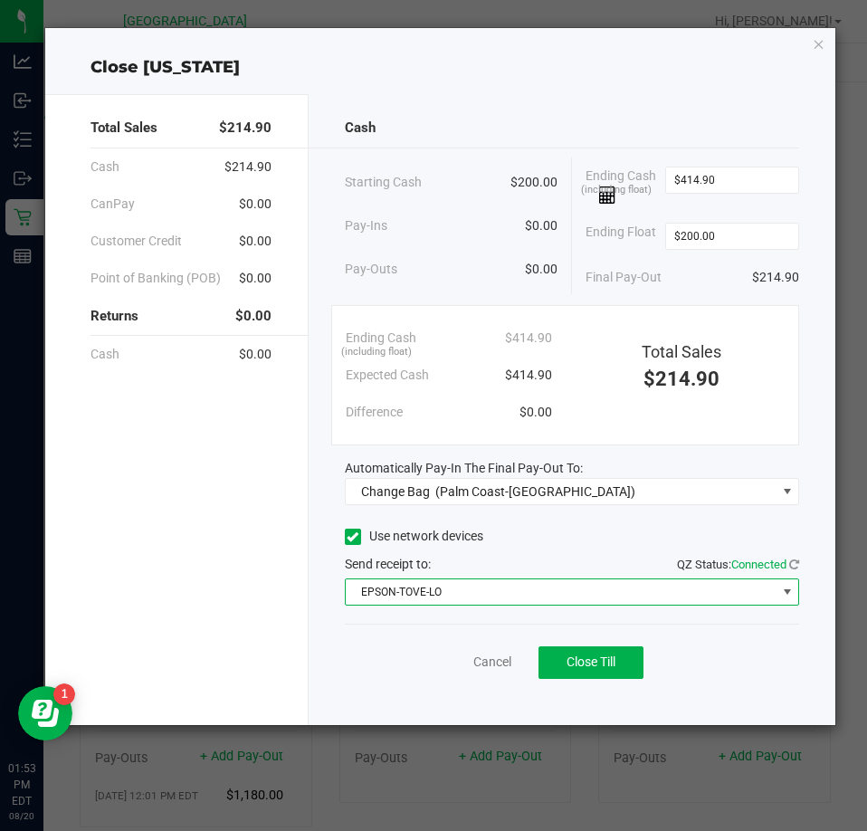
click at [445, 584] on span "EPSON-TOVE-LO" at bounding box center [561, 591] width 430 height 25
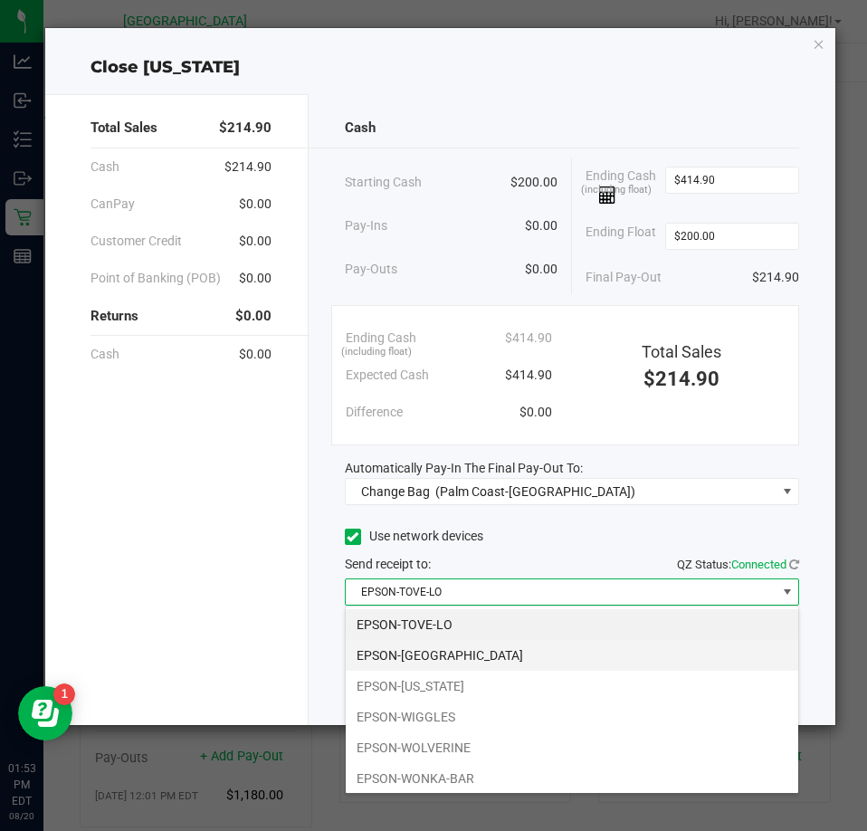
scroll to position [27, 455]
click at [463, 652] on li "EPSON-VANUATU" at bounding box center [572, 655] width 452 height 31
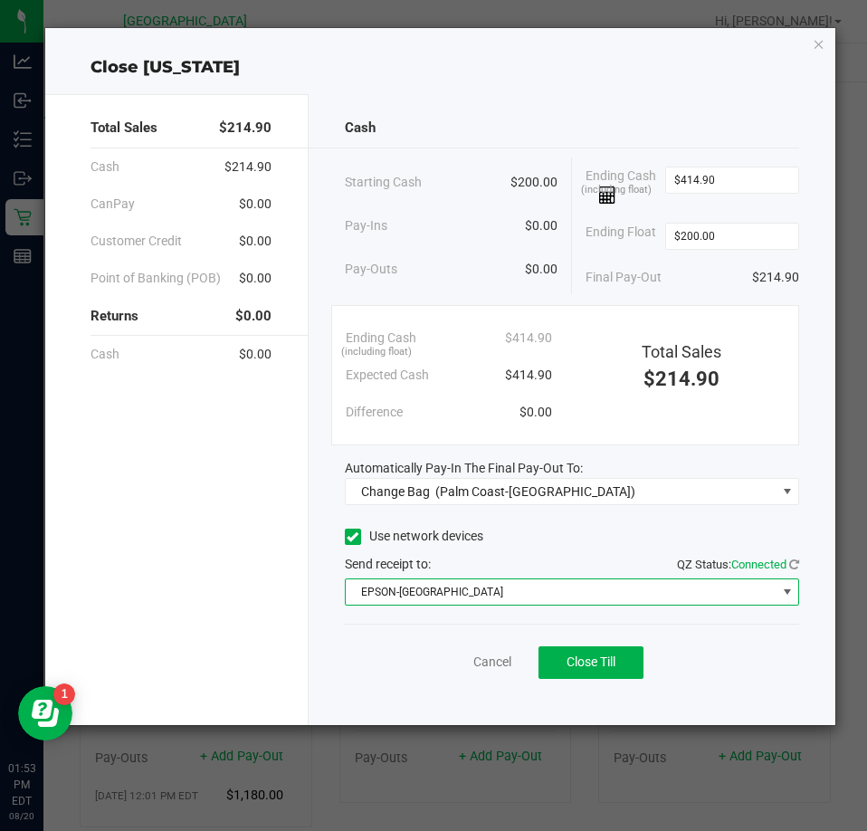
click at [530, 534] on div "Use network devices" at bounding box center [572, 536] width 454 height 27
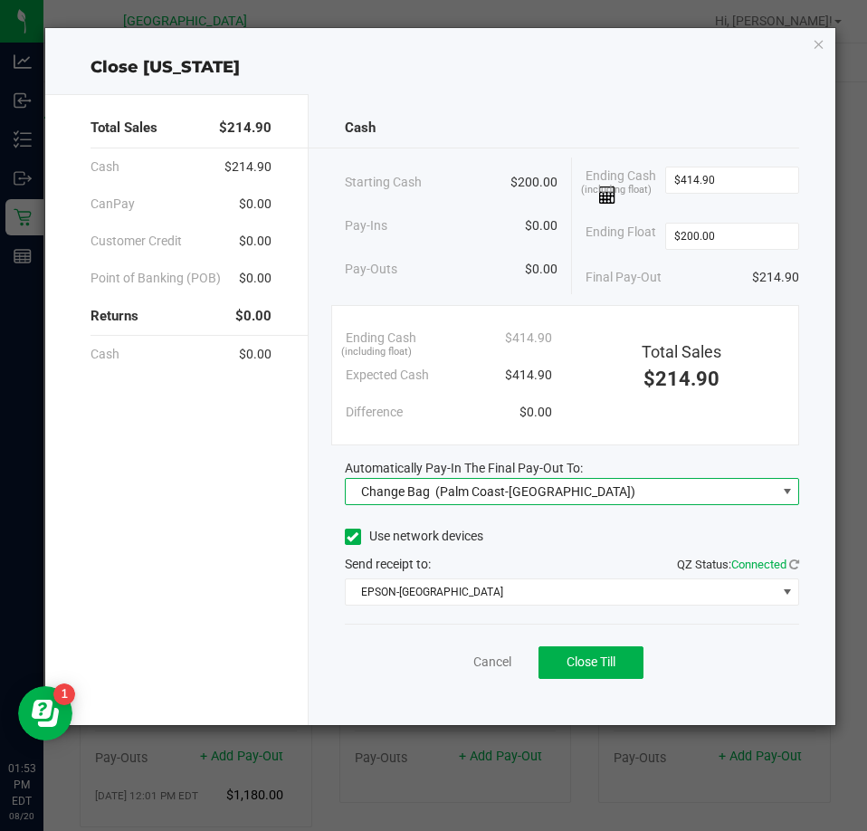
click at [532, 493] on span "(Palm Coast-Vault)" at bounding box center [535, 491] width 200 height 14
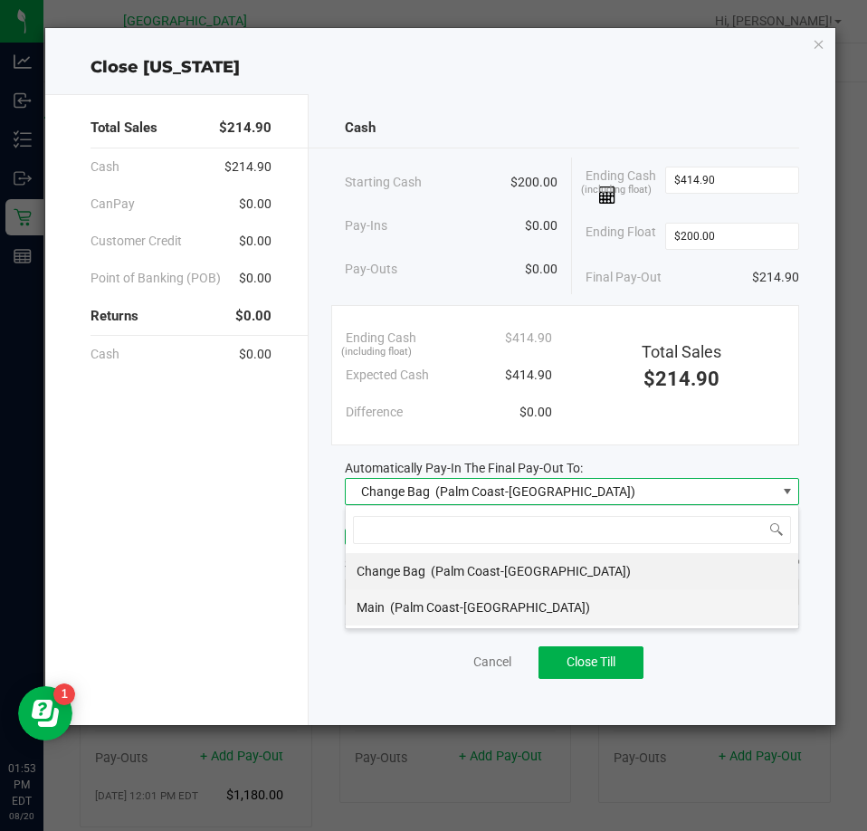
click at [470, 602] on span "(Palm Coast-Vault)" at bounding box center [490, 607] width 200 height 14
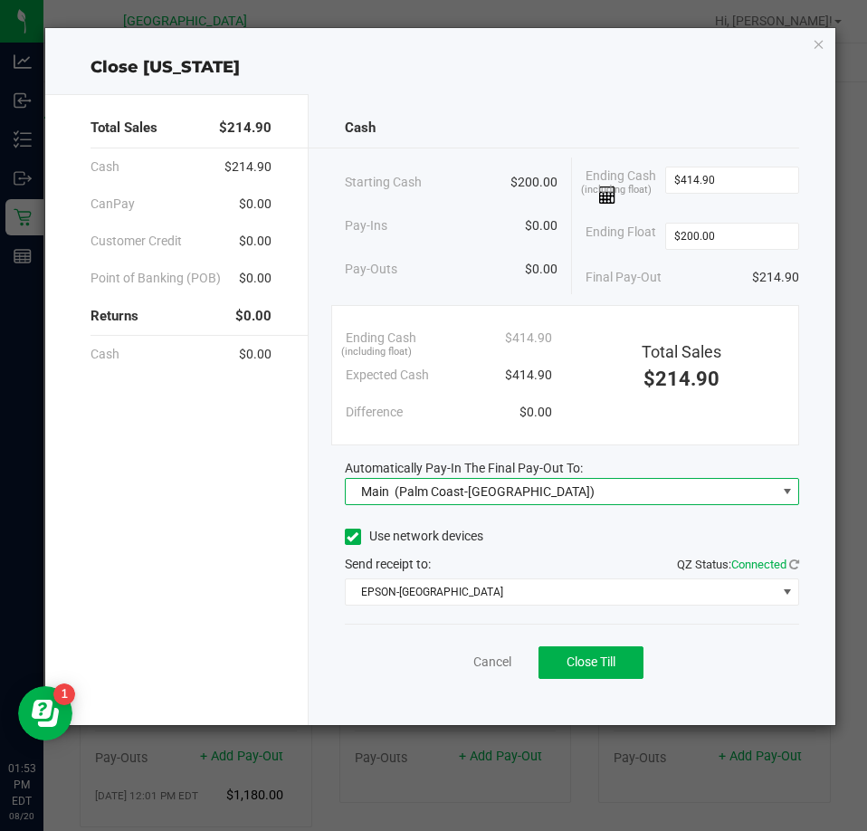
click at [556, 536] on div "Use network devices" at bounding box center [572, 536] width 454 height 27
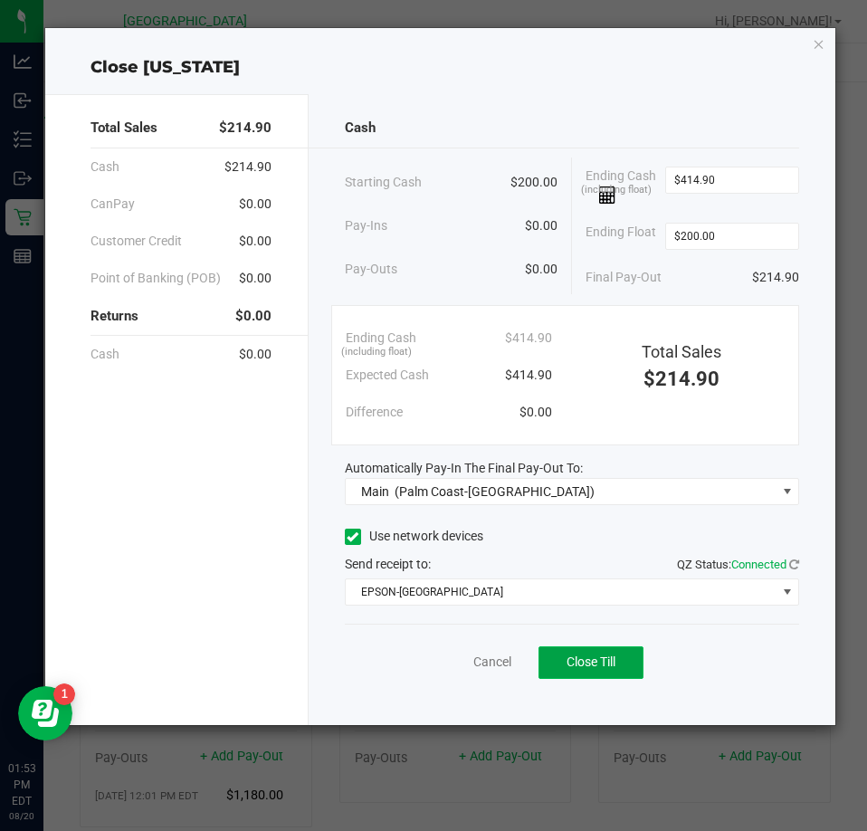
click at [612, 656] on span "Close Till" at bounding box center [590, 661] width 49 height 14
click at [816, 44] on icon "button" at bounding box center [818, 44] width 13 height 22
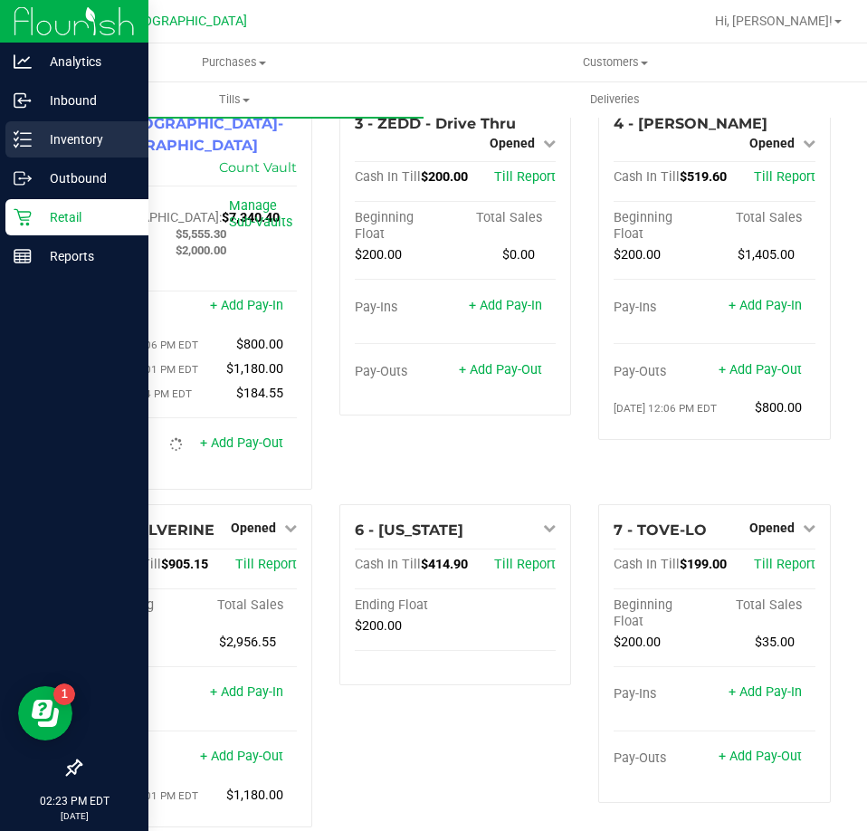
click at [55, 132] on p "Inventory" at bounding box center [86, 139] width 109 height 22
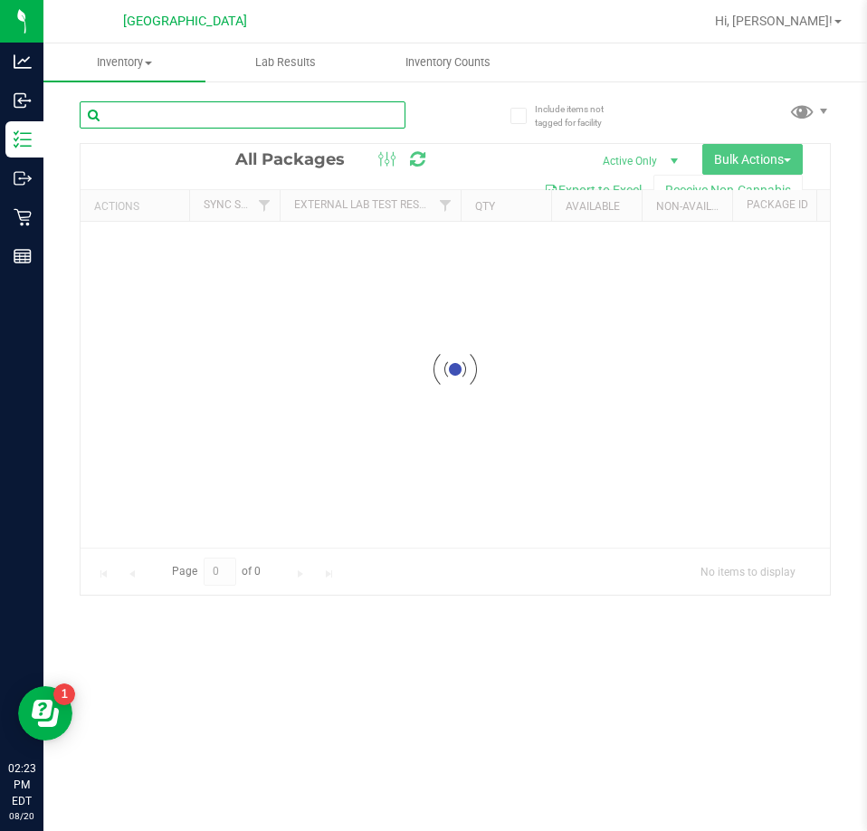
click at [206, 106] on input "text" at bounding box center [243, 114] width 326 height 27
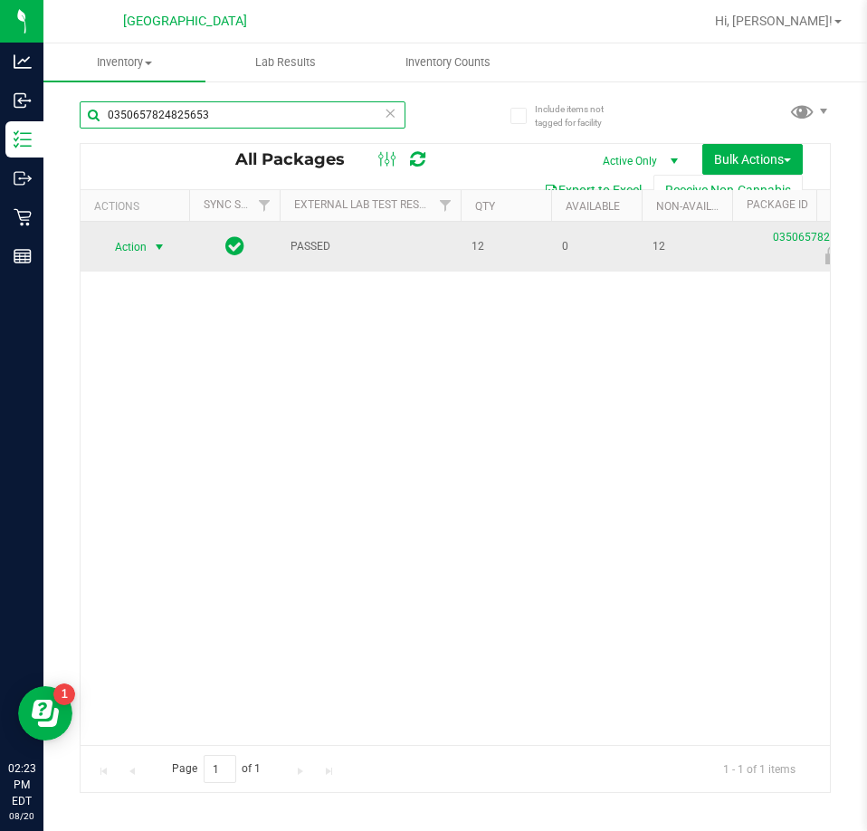
type input "0350657824825653"
click at [142, 251] on span "Action" at bounding box center [123, 246] width 49 height 25
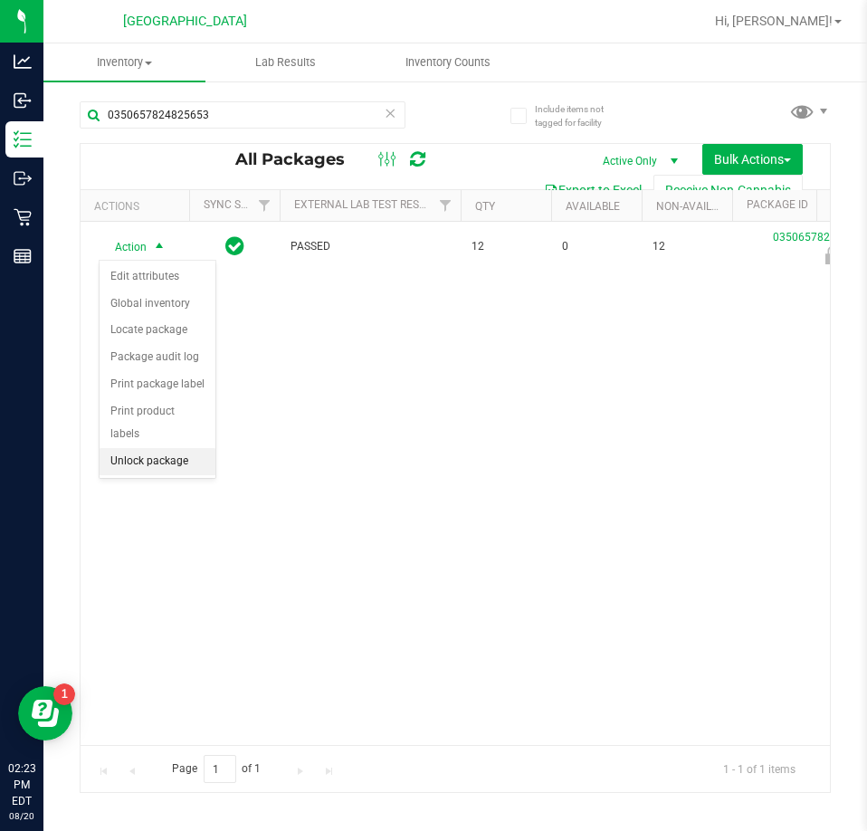
click at [139, 448] on li "Unlock package" at bounding box center [158, 461] width 116 height 27
